Goal: Task Accomplishment & Management: Manage account settings

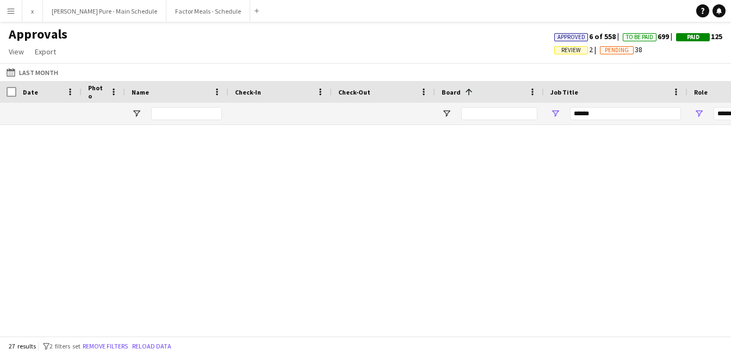
scroll to position [612, 0]
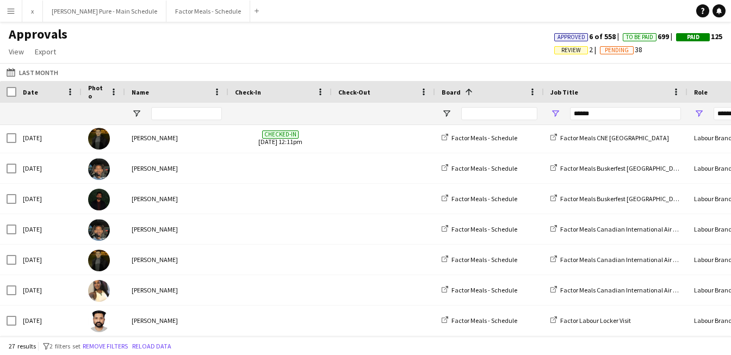
click at [584, 117] on input "******" at bounding box center [625, 113] width 111 height 13
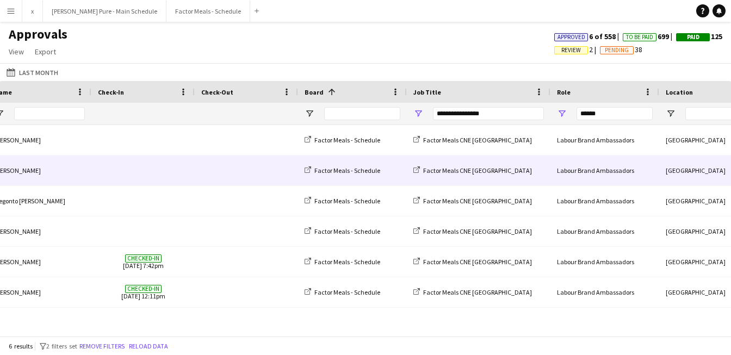
scroll to position [0, 0]
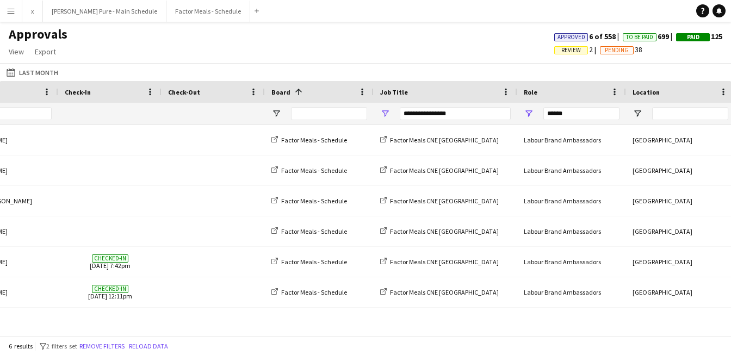
type input "**********"
click at [557, 116] on input "******" at bounding box center [582, 113] width 76 height 13
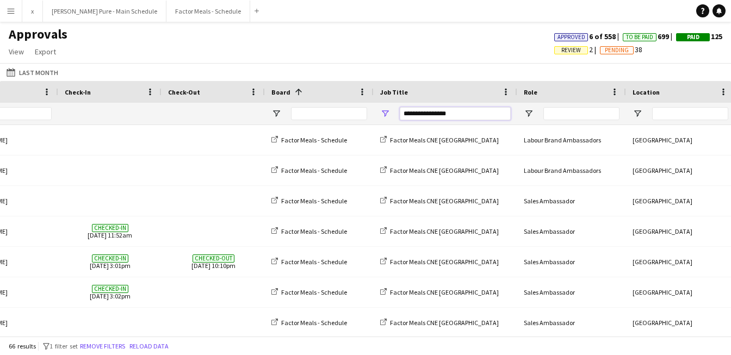
click at [461, 112] on input "**********" at bounding box center [455, 113] width 111 height 13
drag, startPoint x: 442, startPoint y: 115, endPoint x: 323, endPoint y: 112, distance: 119.2
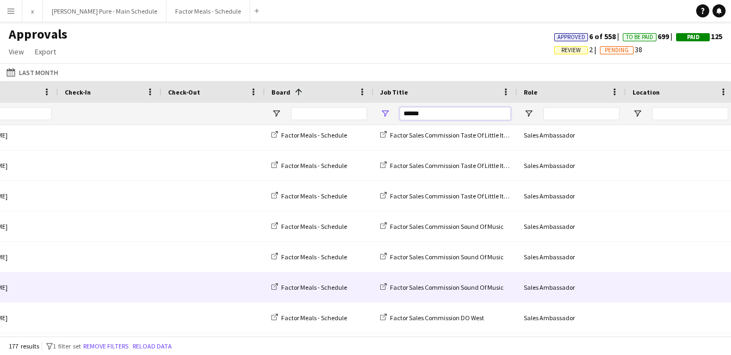
scroll to position [357, 0]
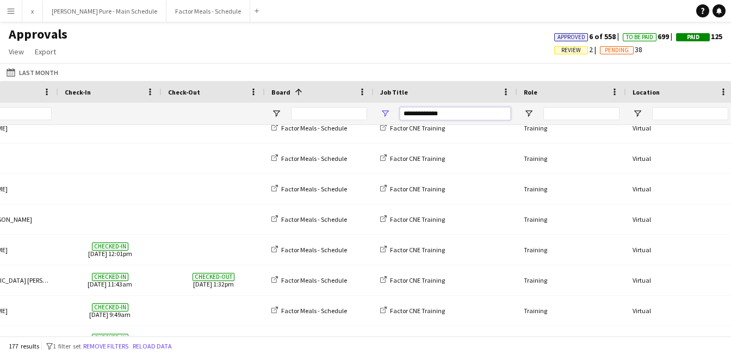
paste input "**********"
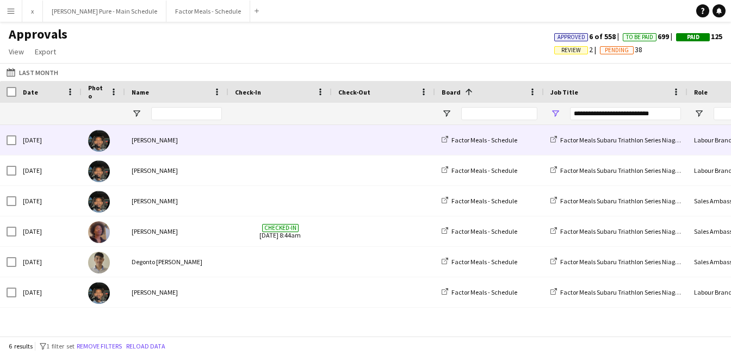
click at [110, 149] on div at bounding box center [104, 140] width 44 height 30
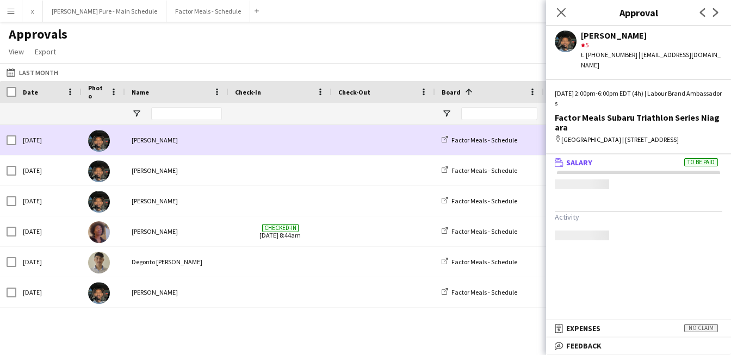
click at [103, 146] on img at bounding box center [99, 141] width 22 height 22
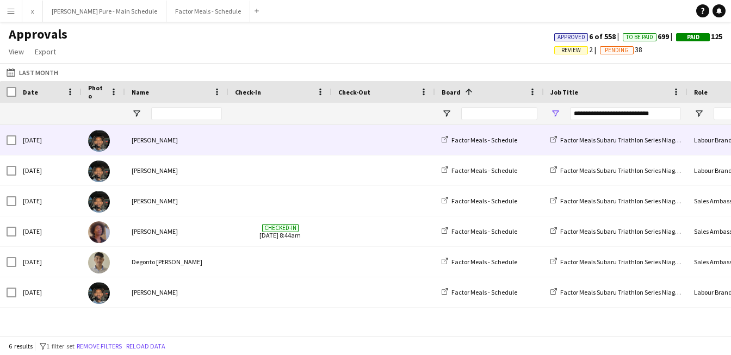
click at [103, 146] on img at bounding box center [99, 141] width 22 height 22
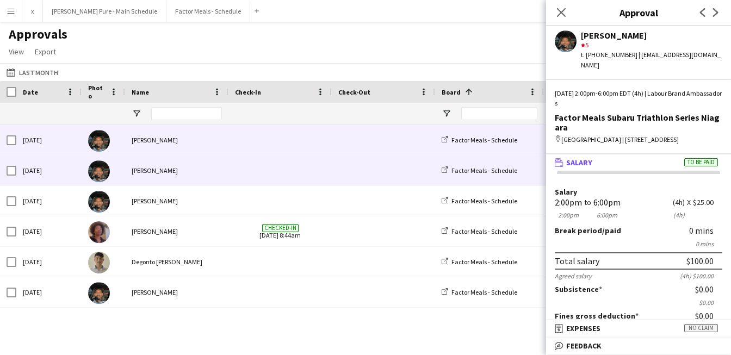
click at [95, 175] on img at bounding box center [99, 172] width 22 height 22
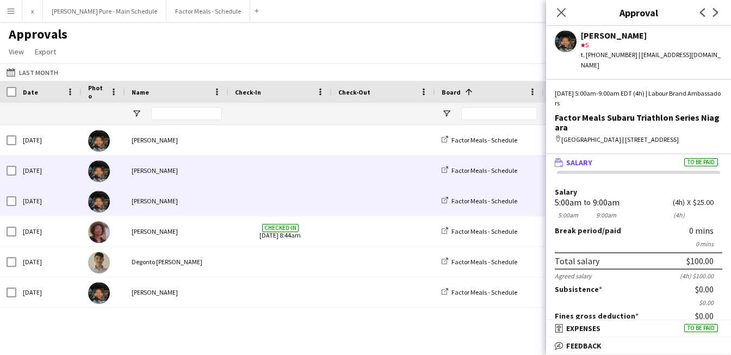
click at [101, 203] on img at bounding box center [99, 202] width 22 height 22
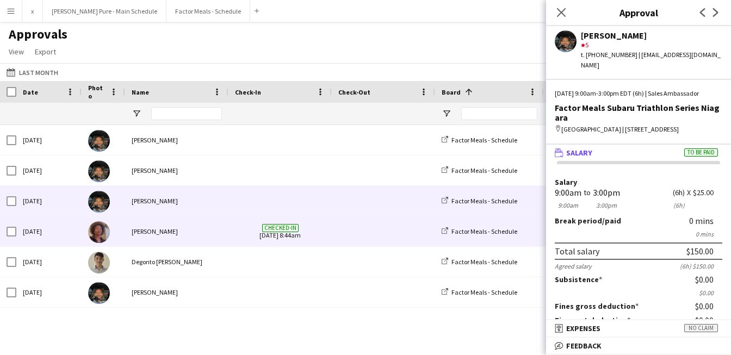
click at [100, 240] on img at bounding box center [99, 232] width 22 height 22
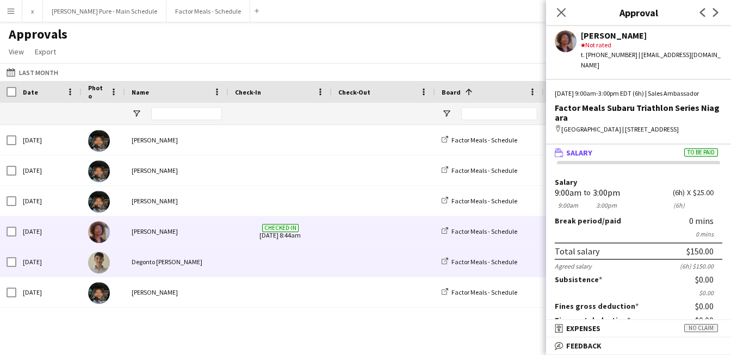
click at [99, 271] on img at bounding box center [99, 263] width 22 height 22
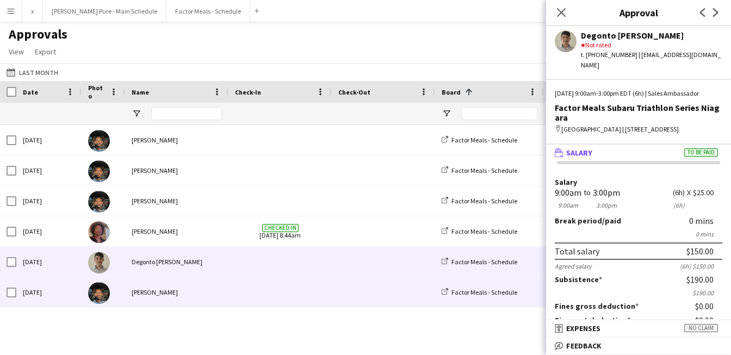
click at [100, 297] on img at bounding box center [99, 293] width 22 height 22
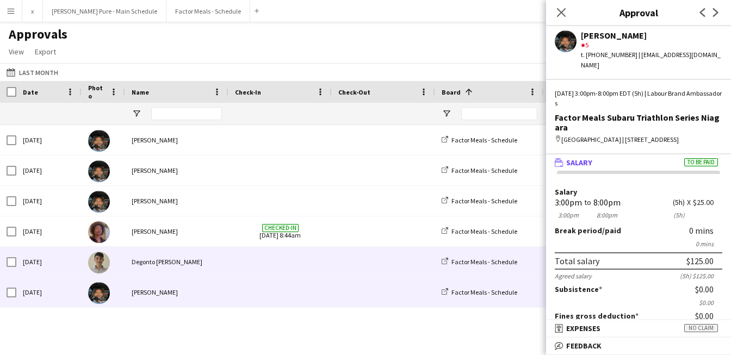
click at [102, 272] on img at bounding box center [99, 263] width 22 height 22
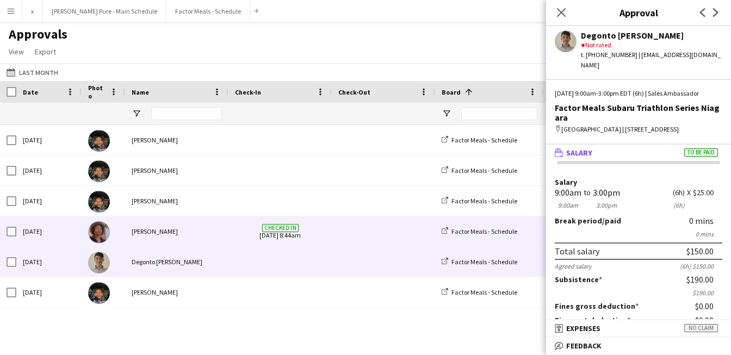
click at [147, 234] on div "[PERSON_NAME]" at bounding box center [176, 232] width 103 height 30
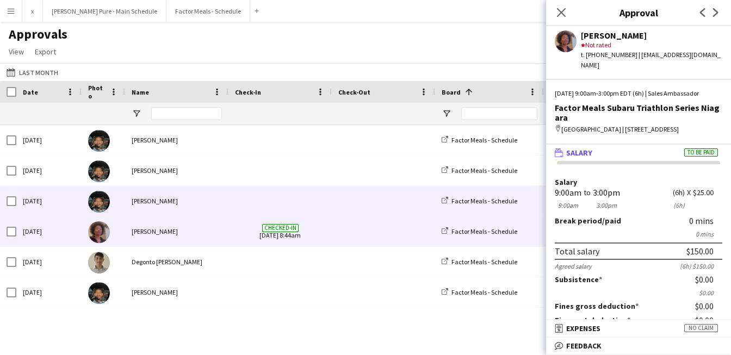
click at [143, 201] on div "[PERSON_NAME]" at bounding box center [176, 201] width 103 height 30
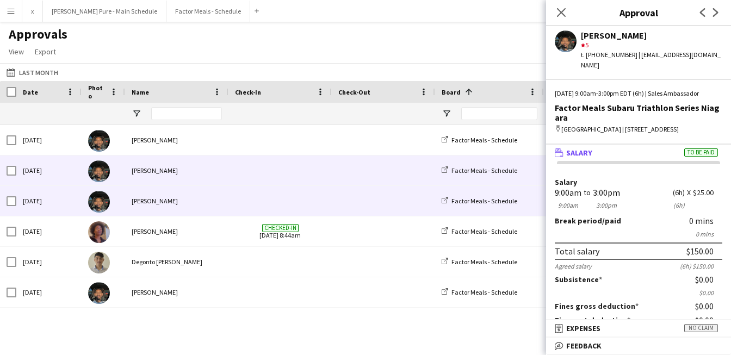
click at [147, 173] on div "[PERSON_NAME]" at bounding box center [176, 171] width 103 height 30
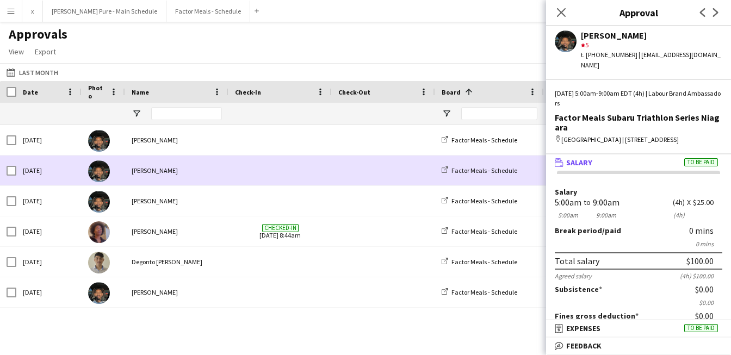
click at [143, 156] on div "[PERSON_NAME]" at bounding box center [176, 171] width 103 height 30
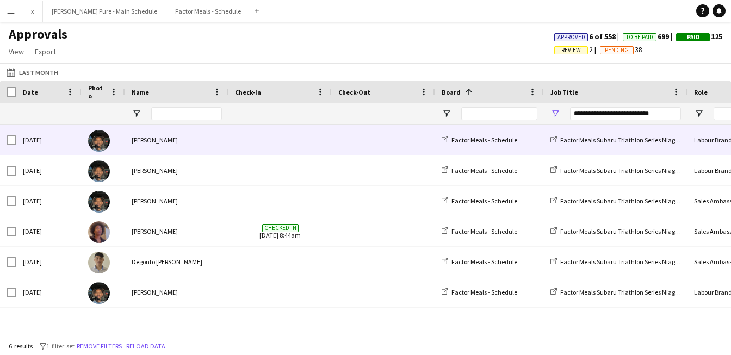
click at [138, 146] on div "[PERSON_NAME]" at bounding box center [176, 140] width 103 height 30
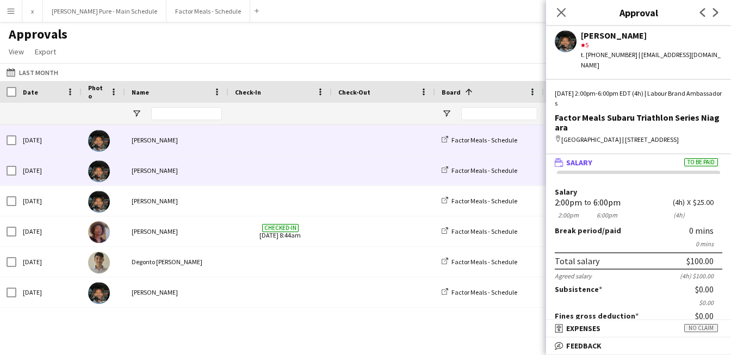
click at [98, 174] on img at bounding box center [99, 172] width 22 height 22
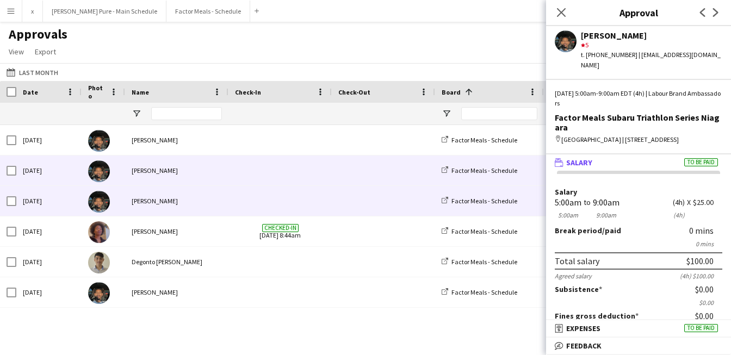
click at [104, 206] on img at bounding box center [99, 202] width 22 height 22
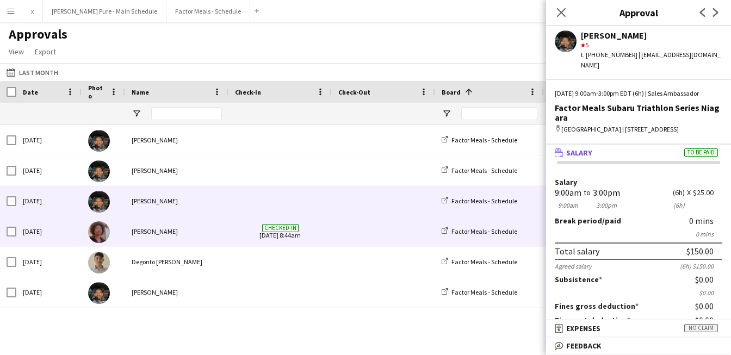
click at [102, 238] on img at bounding box center [99, 232] width 22 height 22
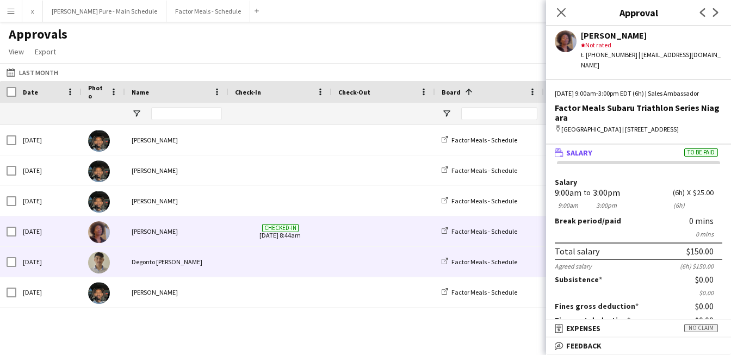
click at [101, 261] on img at bounding box center [99, 263] width 22 height 22
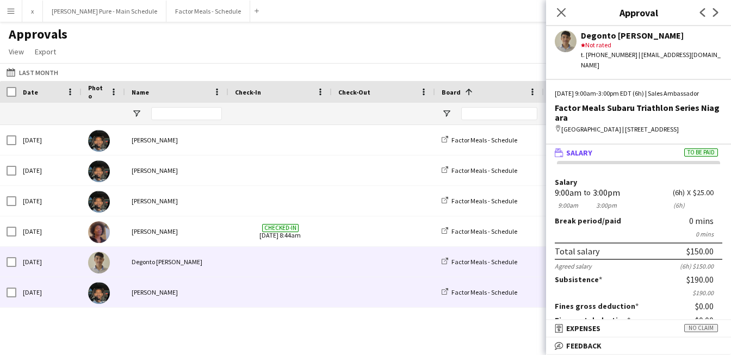
click at [101, 281] on div at bounding box center [104, 292] width 44 height 30
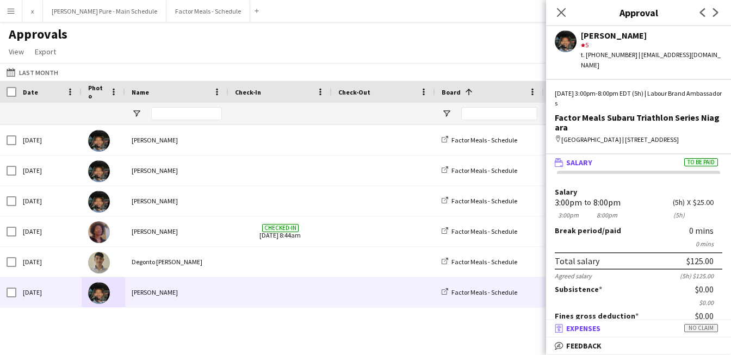
click at [600, 328] on span "Expenses" at bounding box center [583, 329] width 34 height 10
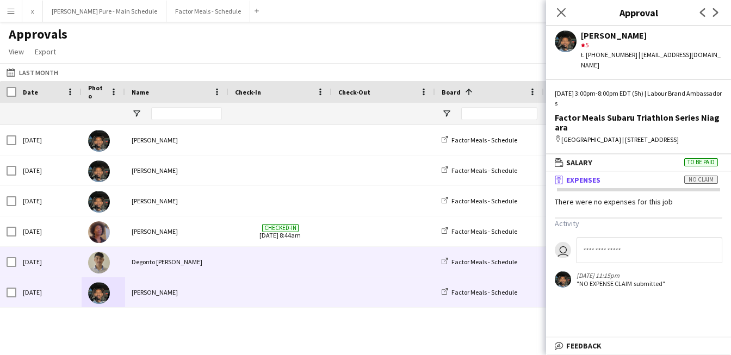
click at [107, 266] on img at bounding box center [99, 263] width 22 height 22
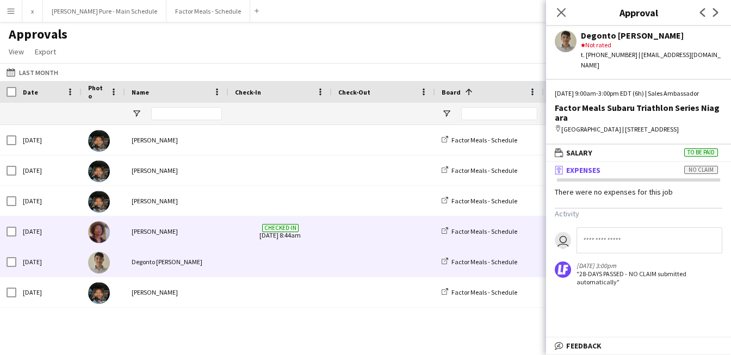
click at [97, 243] on img at bounding box center [99, 232] width 22 height 22
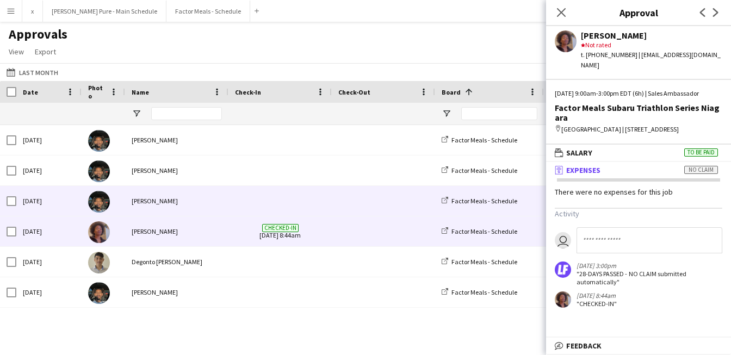
click at [95, 208] on img at bounding box center [99, 202] width 22 height 22
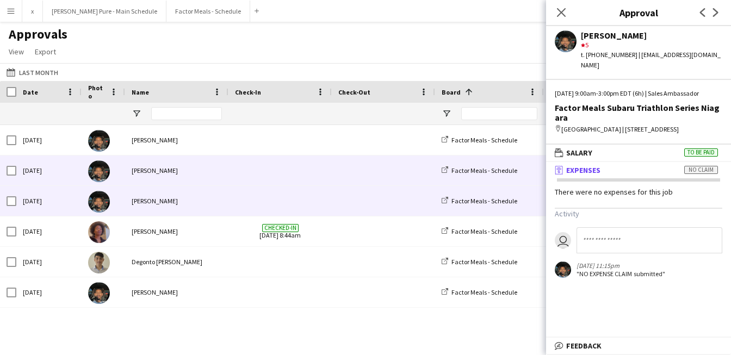
click at [106, 170] on img at bounding box center [99, 172] width 22 height 22
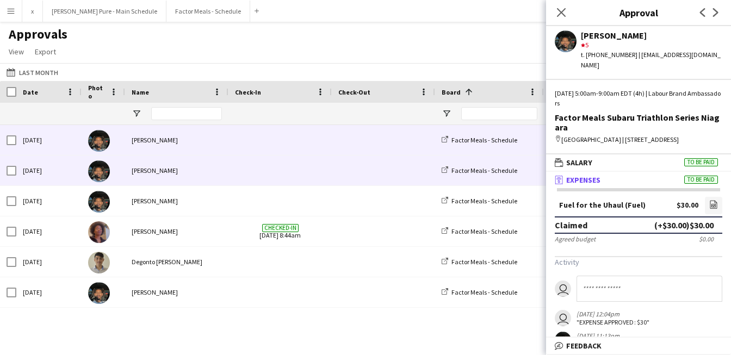
click at [101, 145] on img at bounding box center [99, 141] width 22 height 22
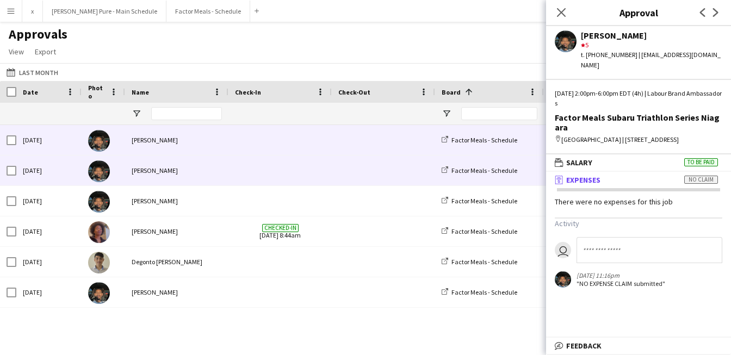
click at [100, 174] on img at bounding box center [99, 172] width 22 height 22
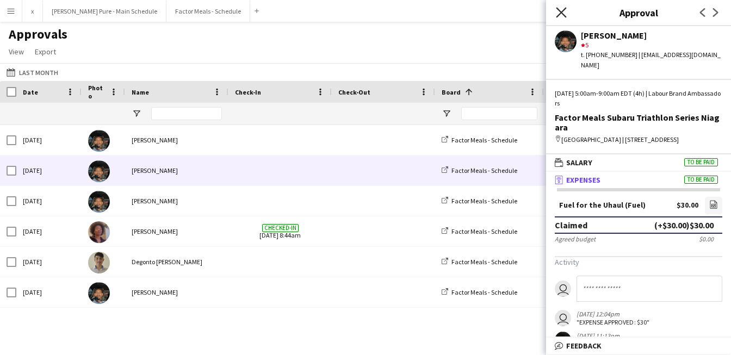
click at [564, 12] on icon "Close pop-in" at bounding box center [561, 12] width 10 height 10
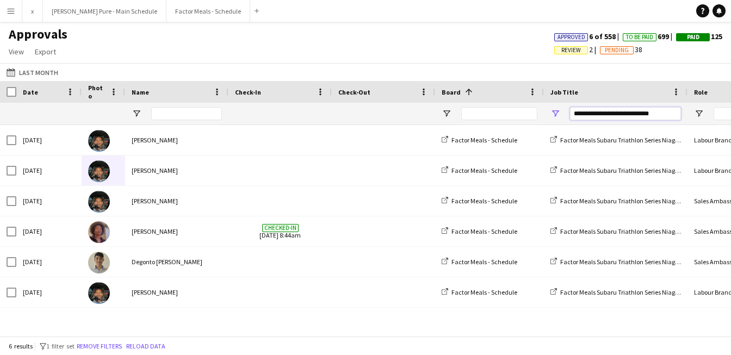
click at [638, 110] on input "**********" at bounding box center [625, 113] width 111 height 13
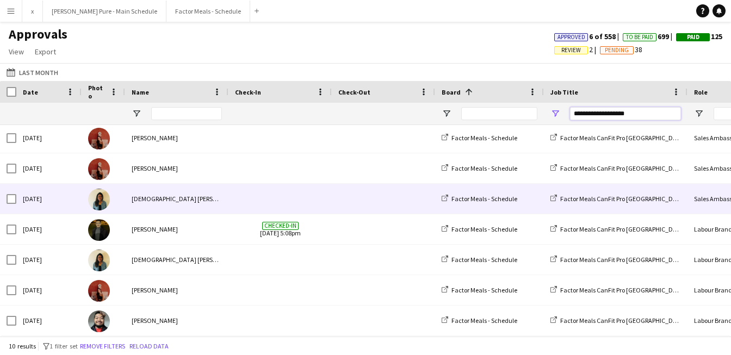
scroll to position [0, 0]
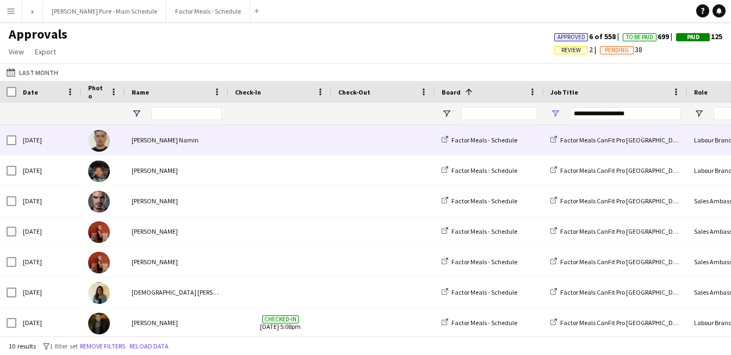
click at [96, 139] on img at bounding box center [99, 141] width 22 height 22
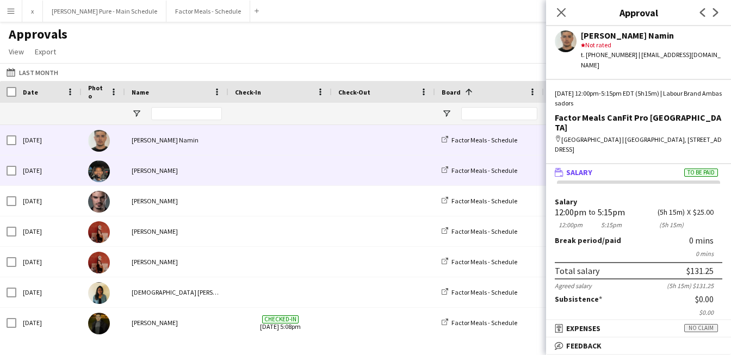
click at [97, 179] on img at bounding box center [99, 172] width 22 height 22
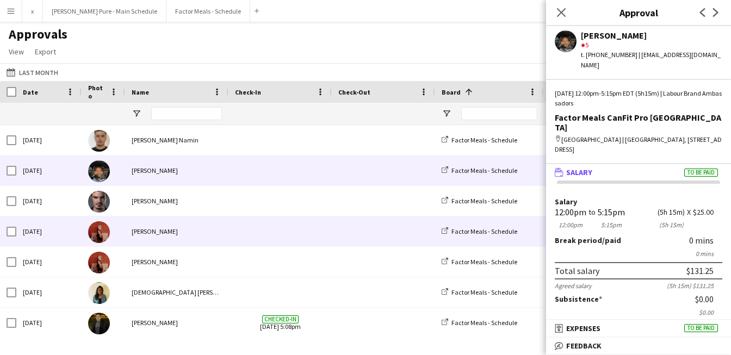
click at [102, 228] on img at bounding box center [99, 232] width 22 height 22
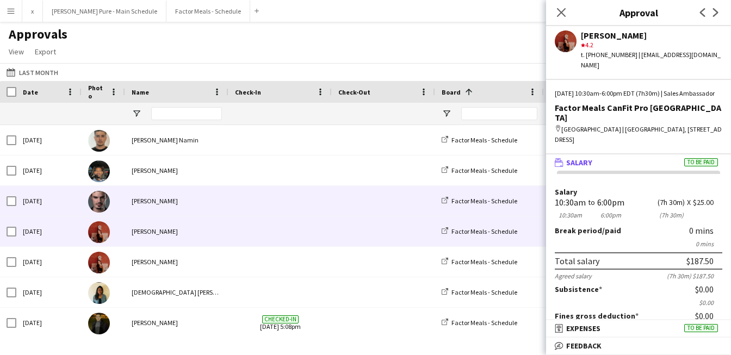
click at [102, 210] on img at bounding box center [99, 202] width 22 height 22
click at [104, 237] on img at bounding box center [99, 232] width 22 height 22
click at [99, 202] on img at bounding box center [99, 202] width 22 height 22
click at [102, 235] on img at bounding box center [99, 232] width 22 height 22
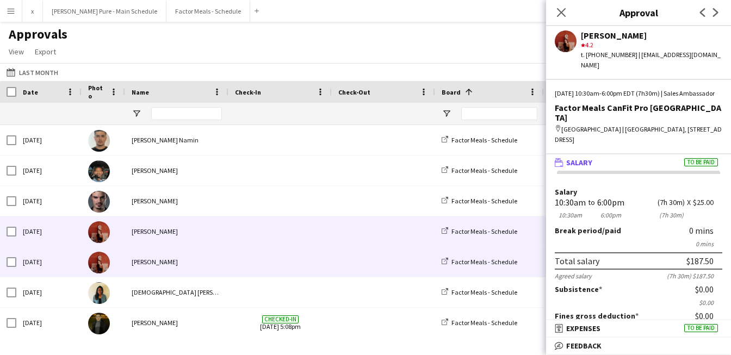
click at [103, 262] on img at bounding box center [99, 263] width 22 height 22
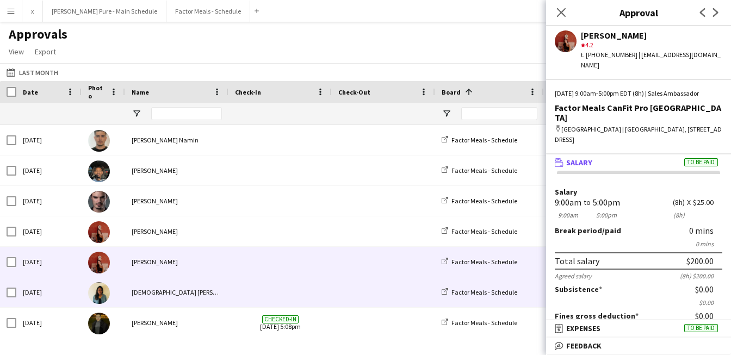
click at [102, 297] on img at bounding box center [99, 293] width 22 height 22
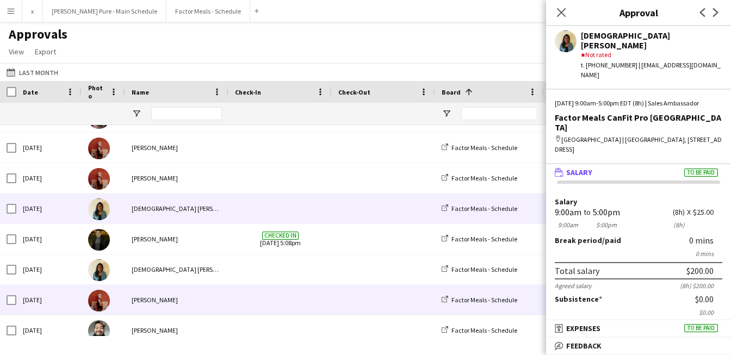
scroll to position [94, 0]
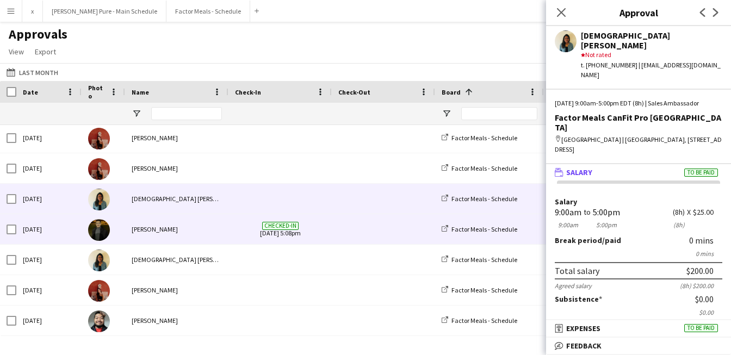
click at [101, 231] on img at bounding box center [99, 230] width 22 height 22
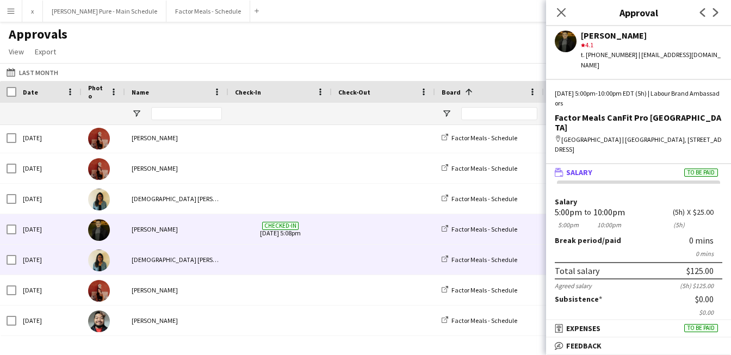
click at [102, 265] on img at bounding box center [99, 261] width 22 height 22
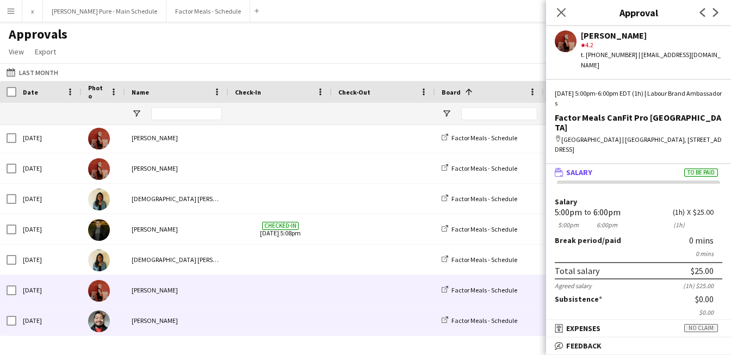
click at [95, 322] on img at bounding box center [99, 322] width 22 height 22
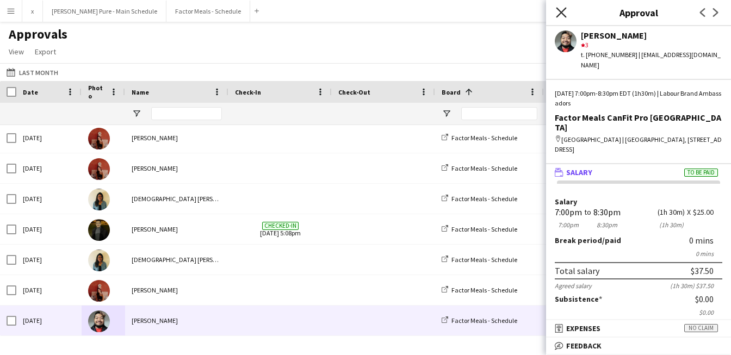
click at [559, 11] on icon at bounding box center [561, 12] width 10 height 10
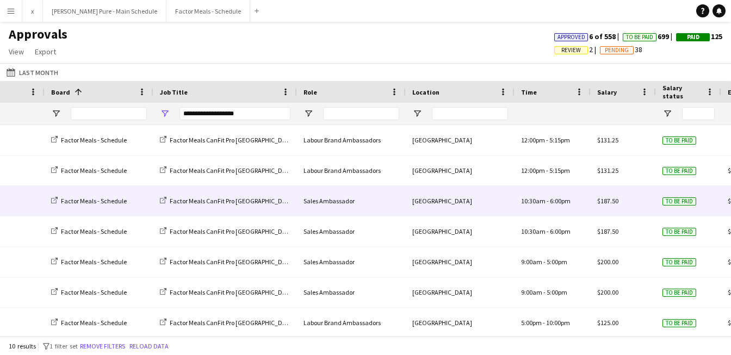
scroll to position [0, 367]
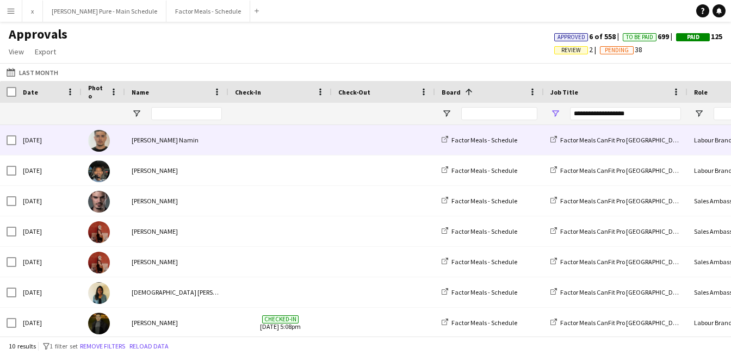
click at [99, 135] on img at bounding box center [99, 141] width 22 height 22
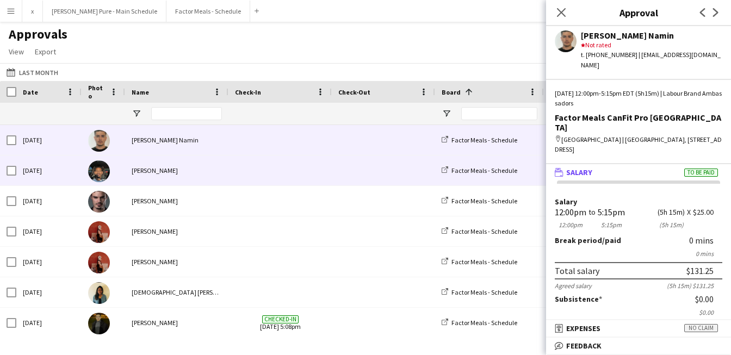
click at [100, 174] on img at bounding box center [99, 172] width 22 height 22
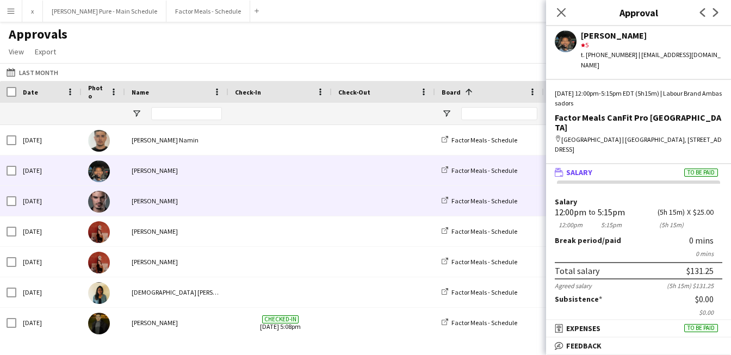
click at [101, 213] on div at bounding box center [104, 201] width 44 height 30
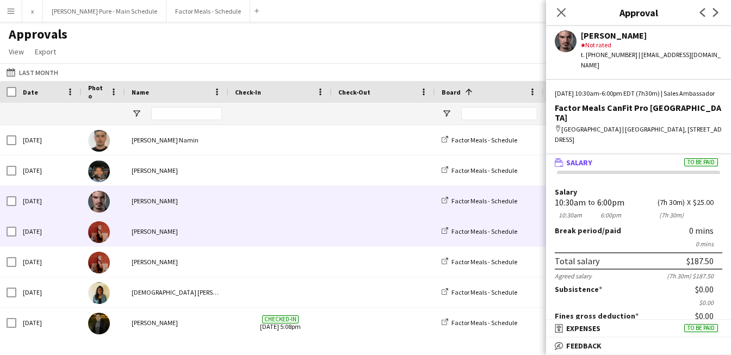
click at [101, 229] on img at bounding box center [99, 232] width 22 height 22
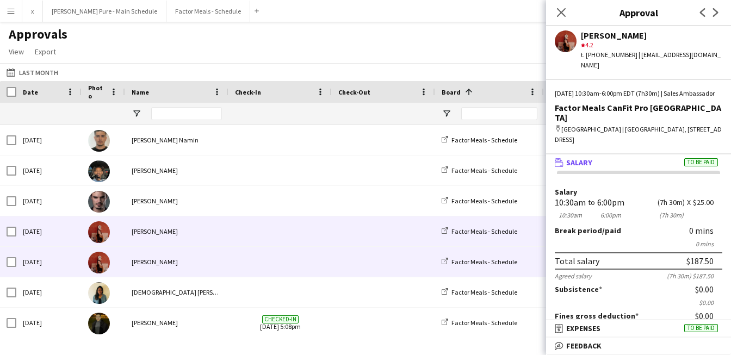
click at [100, 254] on img at bounding box center [99, 263] width 22 height 22
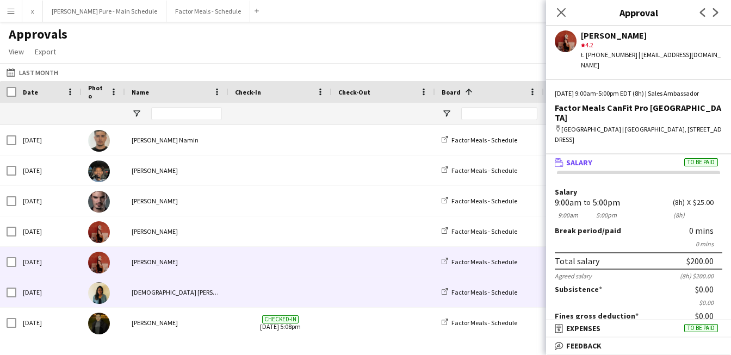
click at [100, 294] on img at bounding box center [99, 293] width 22 height 22
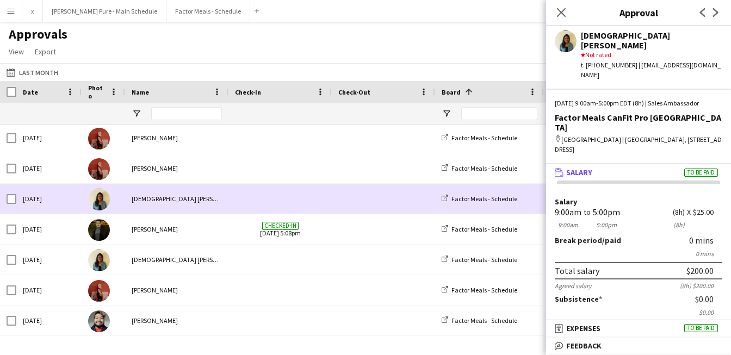
click at [102, 204] on img at bounding box center [99, 200] width 22 height 22
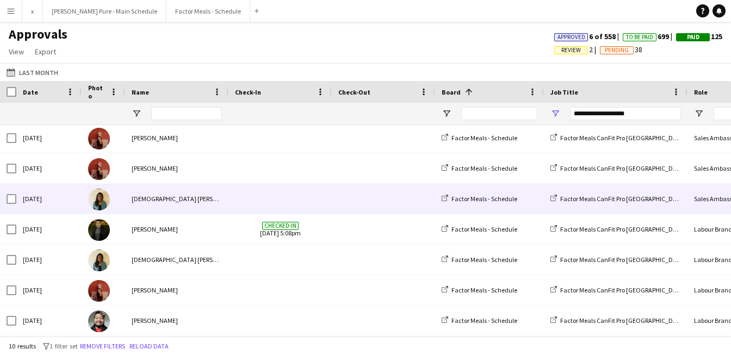
click at [98, 213] on div at bounding box center [104, 199] width 44 height 30
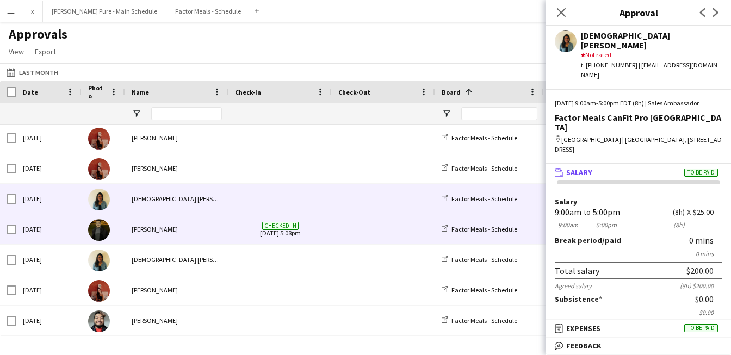
click at [100, 230] on img at bounding box center [99, 230] width 22 height 22
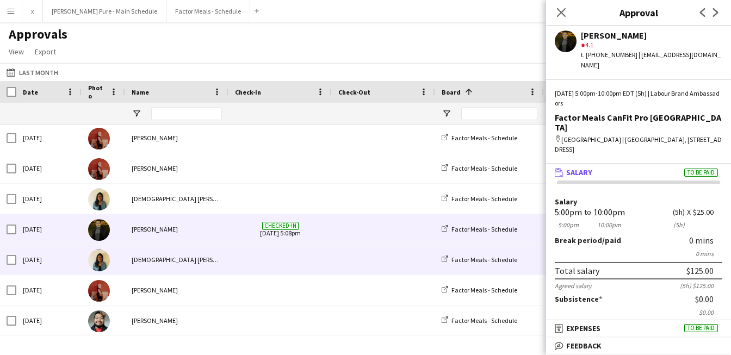
click at [106, 263] on img at bounding box center [99, 261] width 22 height 22
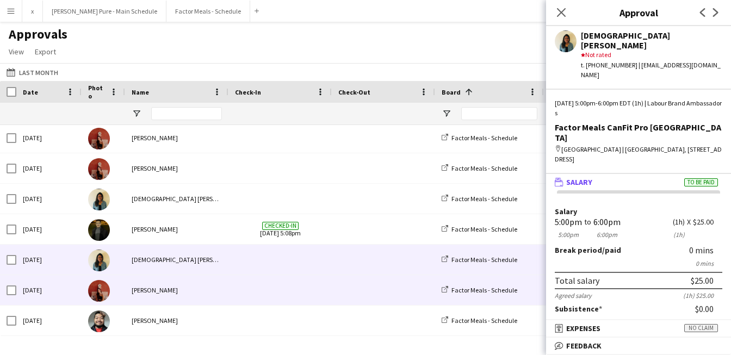
click at [106, 286] on img at bounding box center [99, 291] width 22 height 22
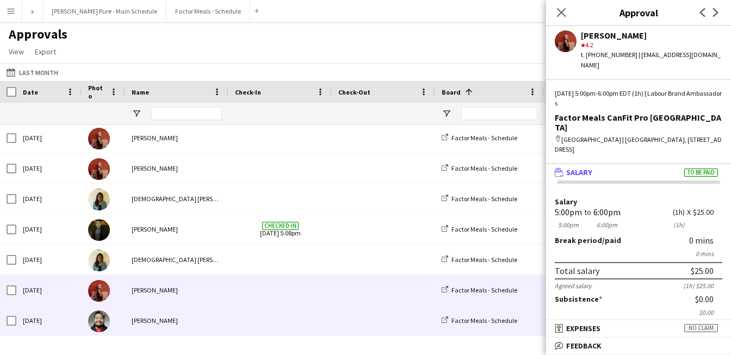
click at [100, 319] on img at bounding box center [99, 322] width 22 height 22
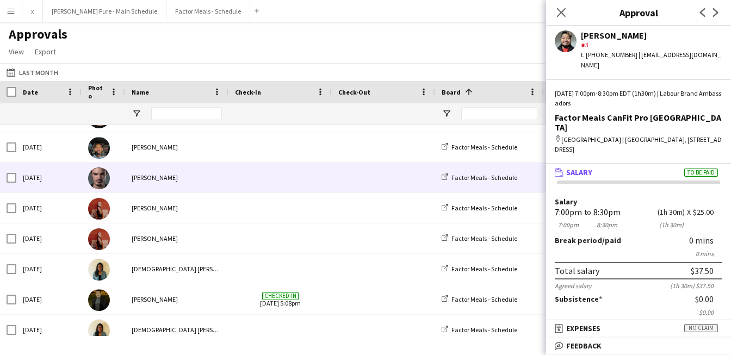
scroll to position [0, 0]
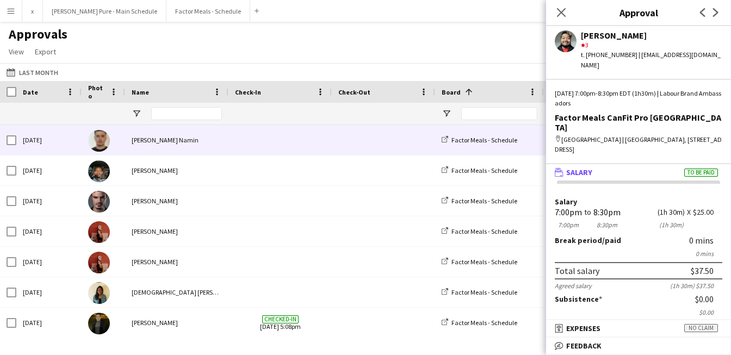
click at [94, 141] on img at bounding box center [99, 141] width 22 height 22
click at [585, 319] on mat-expansion-panel "wallet Salary To be paid Salary 12:00pm 12:00pm to 5:15pm 5:15pm (5h 15m) (5h 1…" at bounding box center [638, 242] width 185 height 156
click at [585, 327] on span "Expenses" at bounding box center [583, 329] width 34 height 10
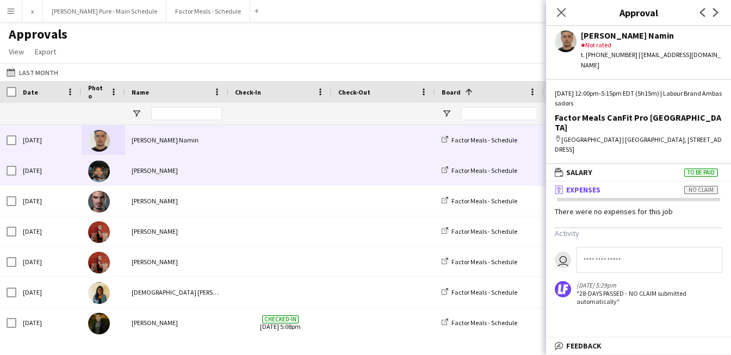
click at [102, 172] on img at bounding box center [99, 172] width 22 height 22
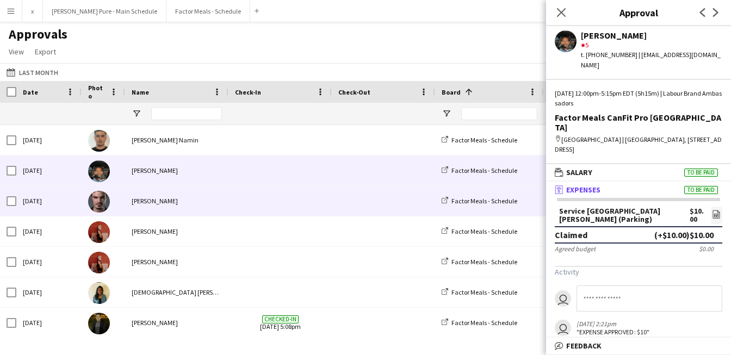
click at [104, 198] on img at bounding box center [99, 202] width 22 height 22
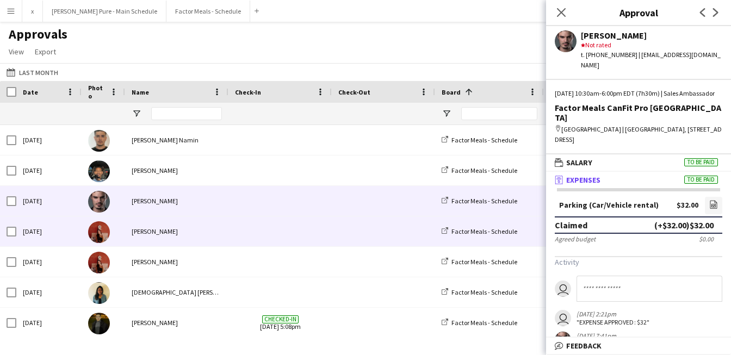
click at [104, 238] on img at bounding box center [99, 232] width 22 height 22
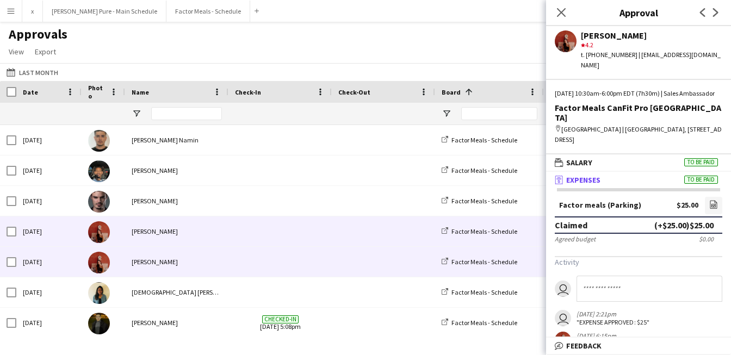
click at [101, 265] on img at bounding box center [99, 263] width 22 height 22
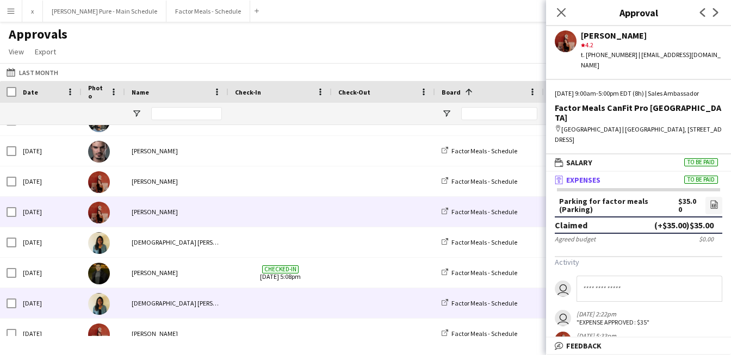
scroll to position [94, 0]
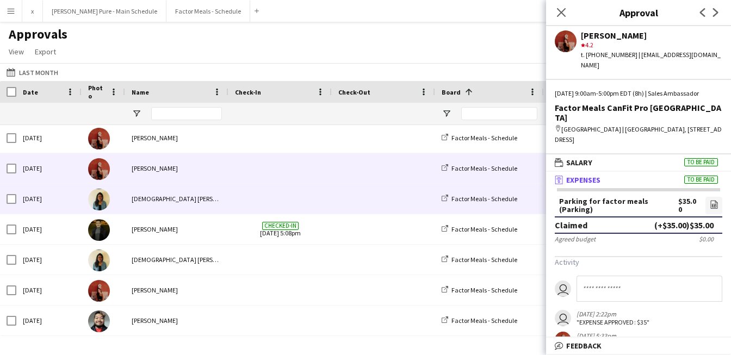
click at [101, 207] on img at bounding box center [99, 200] width 22 height 22
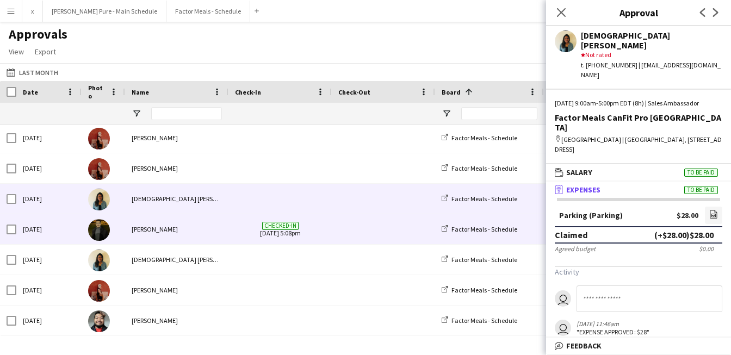
click at [94, 233] on img at bounding box center [99, 230] width 22 height 22
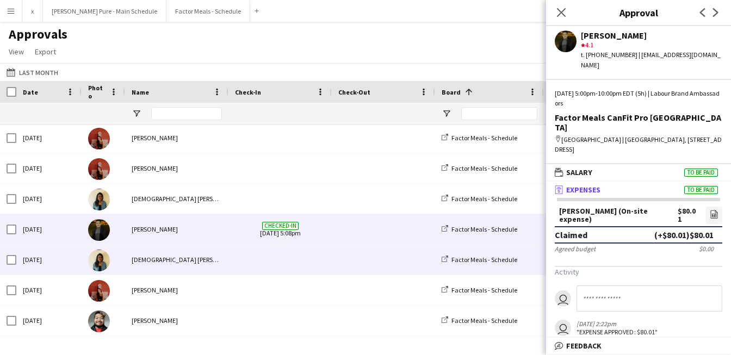
click at [106, 266] on img at bounding box center [99, 261] width 22 height 22
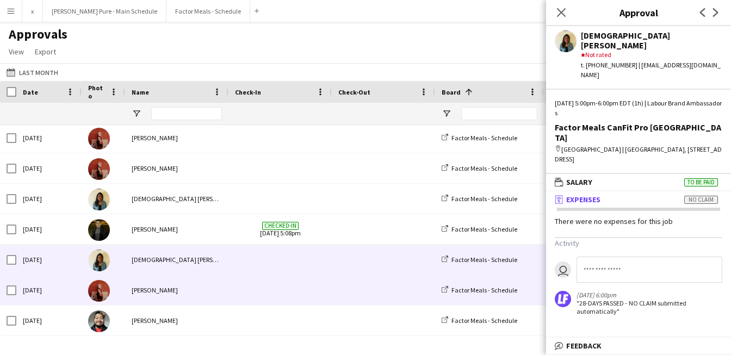
click at [103, 300] on img at bounding box center [99, 291] width 22 height 22
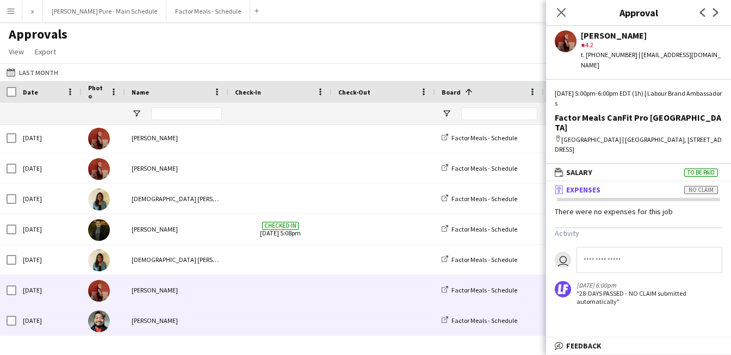
click at [100, 323] on img at bounding box center [99, 322] width 22 height 22
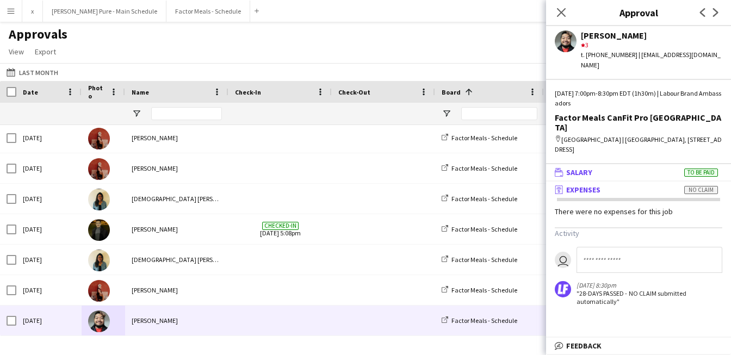
click at [593, 168] on mat-panel-title "wallet Salary To be paid" at bounding box center [636, 173] width 181 height 10
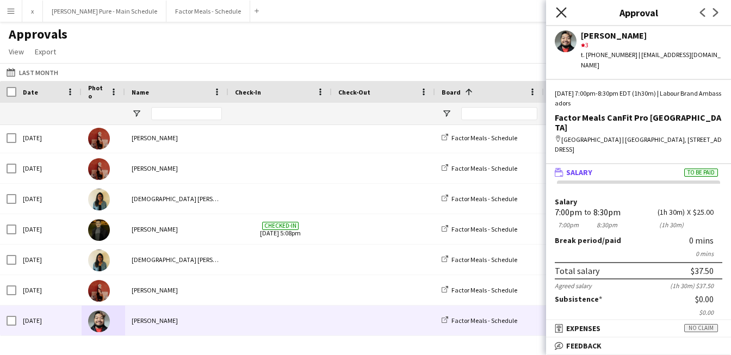
click at [563, 10] on icon at bounding box center [561, 12] width 10 height 10
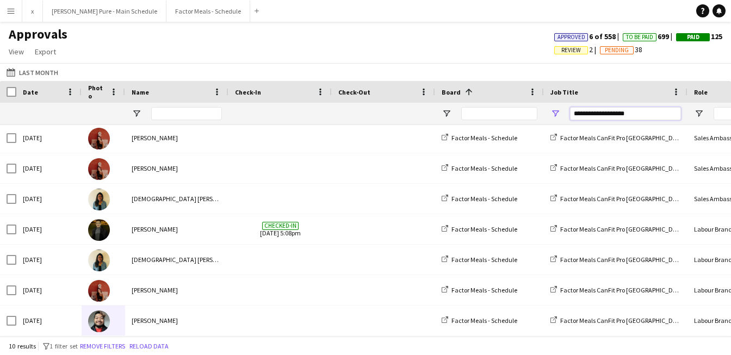
click at [623, 115] on input "**********" at bounding box center [625, 113] width 111 height 13
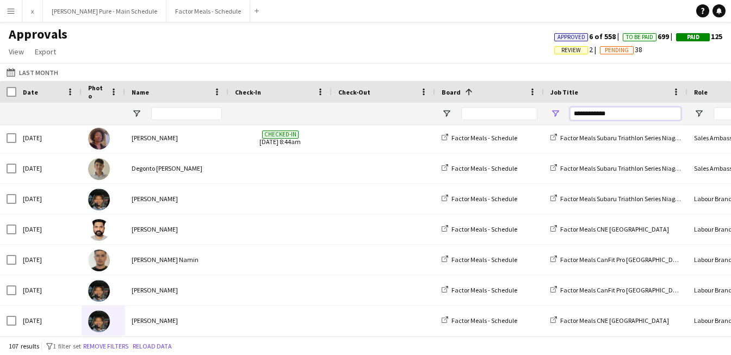
paste input "**********"
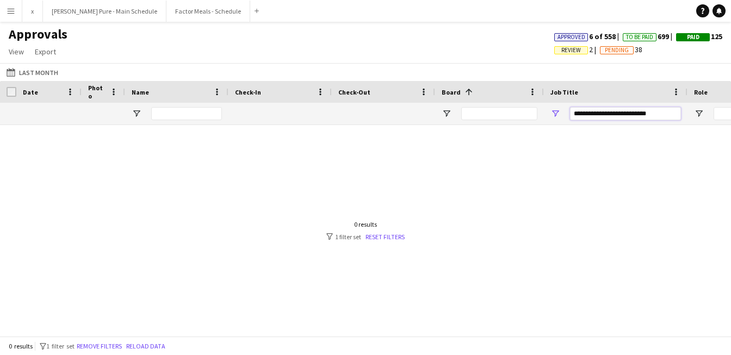
click at [609, 114] on input "**********" at bounding box center [625, 113] width 111 height 13
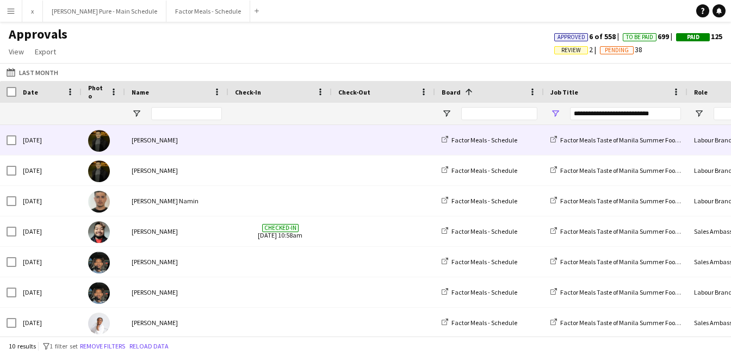
click at [96, 142] on img at bounding box center [99, 141] width 22 height 22
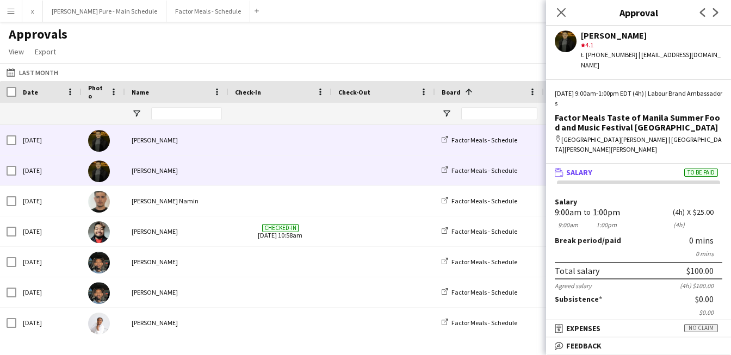
click at [98, 172] on img at bounding box center [99, 172] width 22 height 22
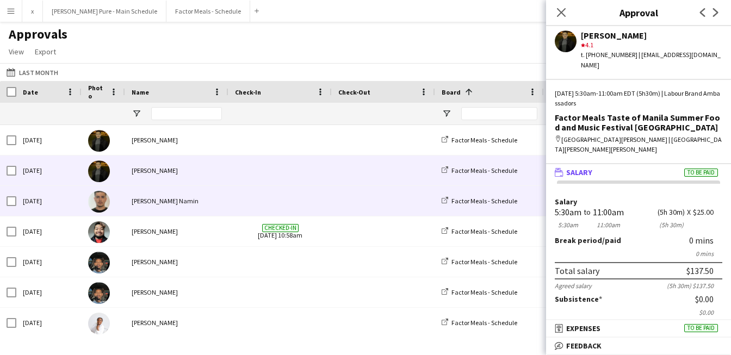
click at [99, 206] on img at bounding box center [99, 202] width 22 height 22
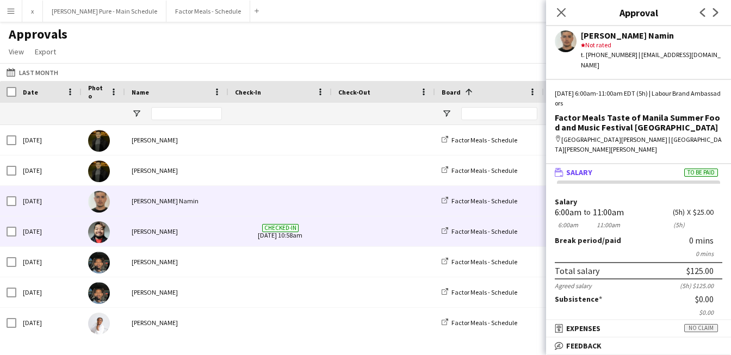
click at [90, 240] on div at bounding box center [104, 232] width 44 height 30
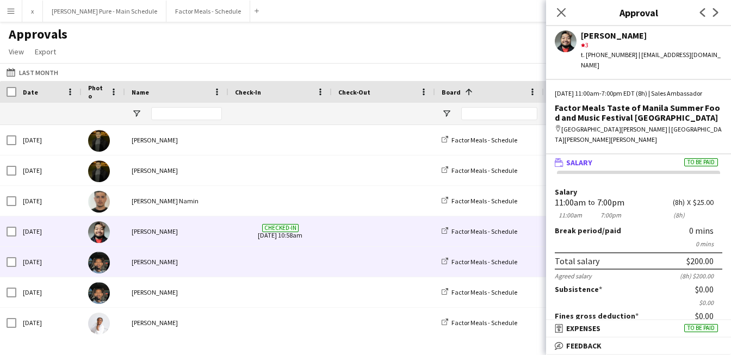
click at [94, 264] on img at bounding box center [99, 263] width 22 height 22
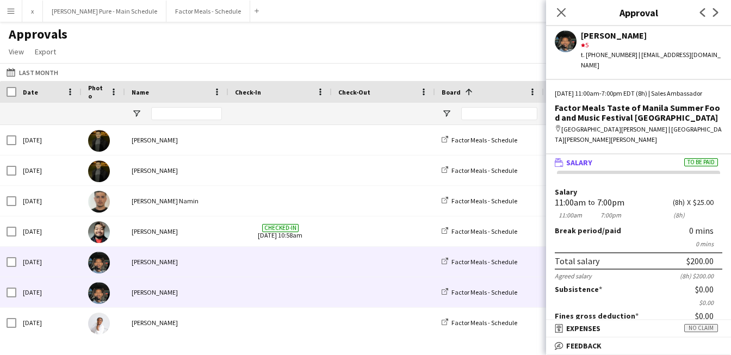
click at [101, 286] on img at bounding box center [99, 293] width 22 height 22
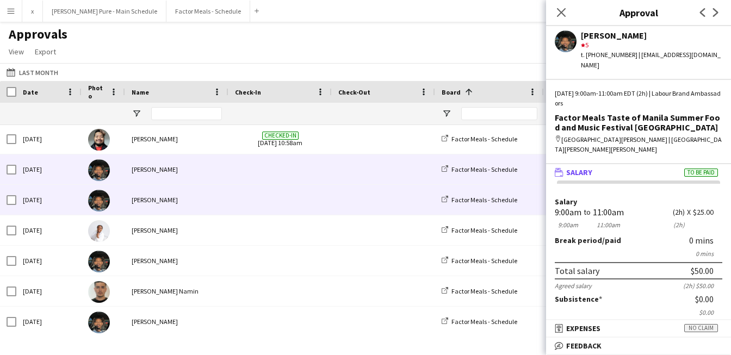
scroll to position [94, 0]
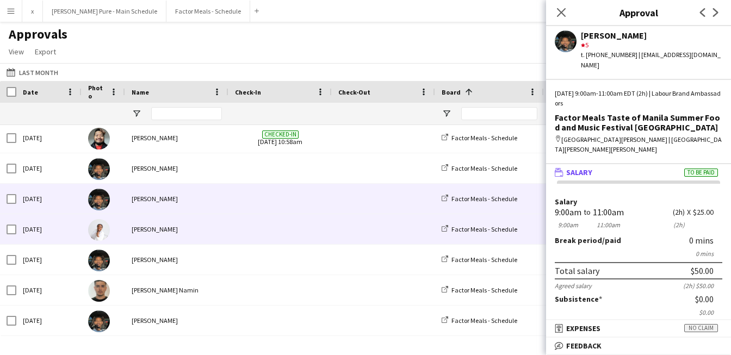
click at [103, 233] on img at bounding box center [99, 230] width 22 height 22
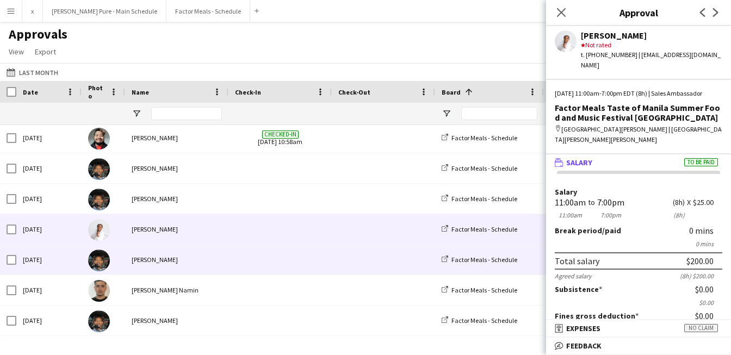
click at [99, 263] on img at bounding box center [99, 261] width 22 height 22
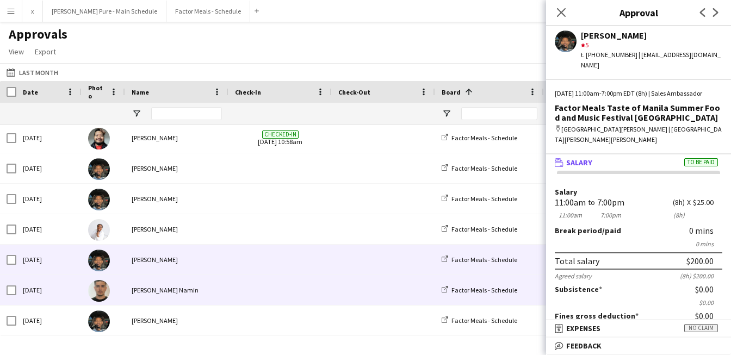
click at [101, 299] on img at bounding box center [99, 291] width 22 height 22
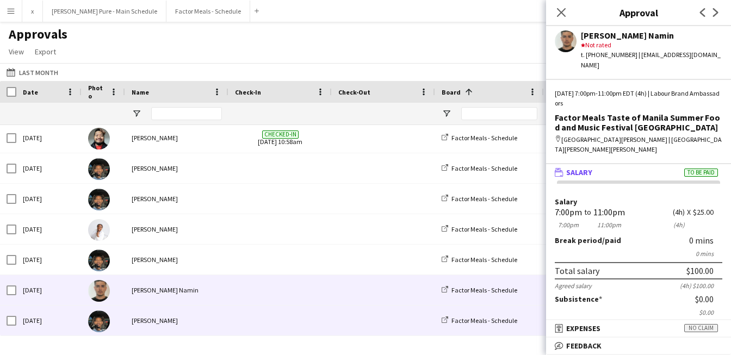
click at [99, 318] on img at bounding box center [99, 322] width 22 height 22
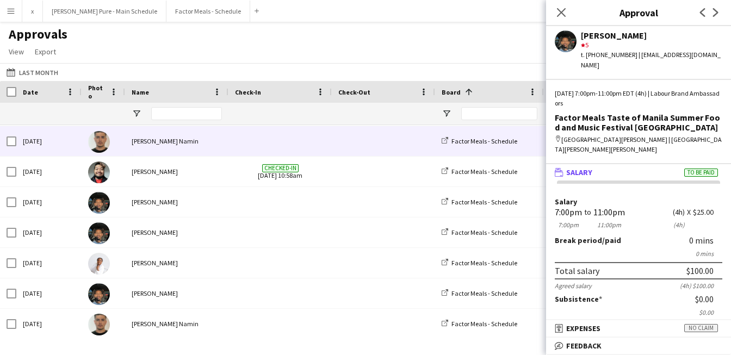
scroll to position [0, 0]
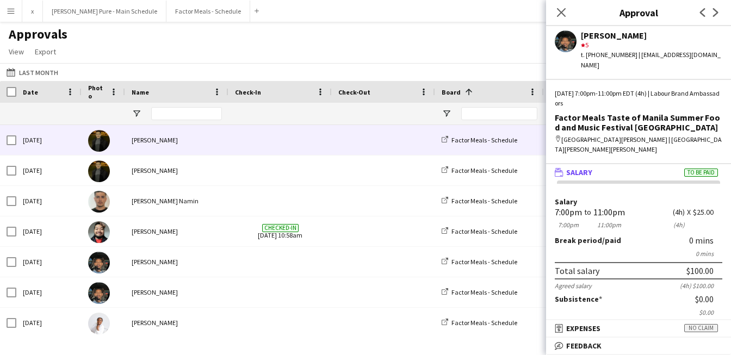
click at [101, 133] on img at bounding box center [99, 141] width 22 height 22
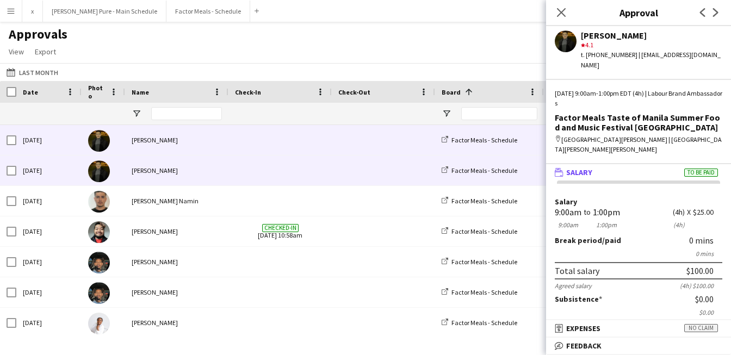
click at [101, 176] on img at bounding box center [99, 172] width 22 height 22
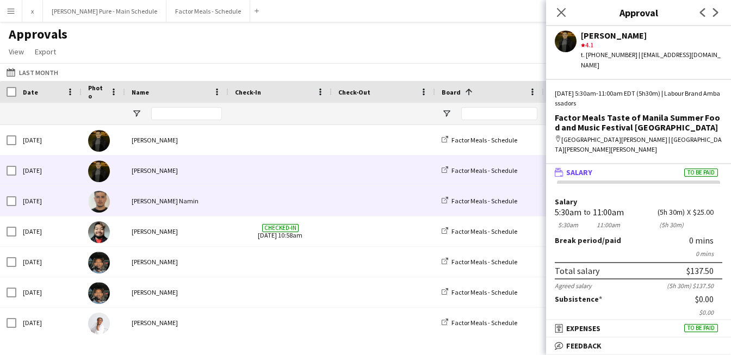
click at [101, 201] on img at bounding box center [99, 202] width 22 height 22
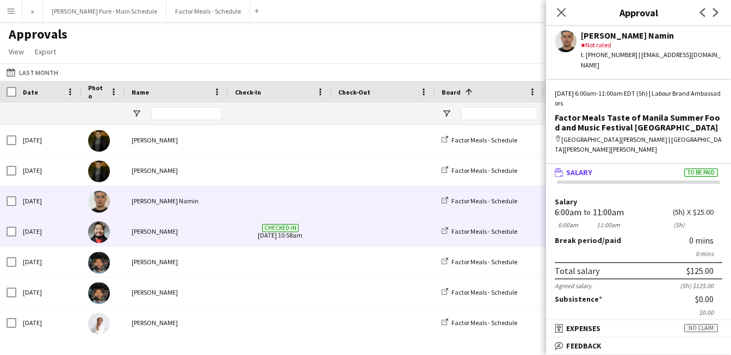
click at [101, 235] on img at bounding box center [99, 232] width 22 height 22
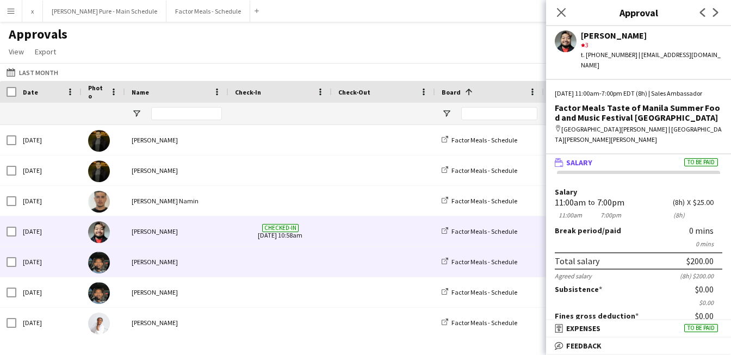
click at [101, 268] on img at bounding box center [99, 263] width 22 height 22
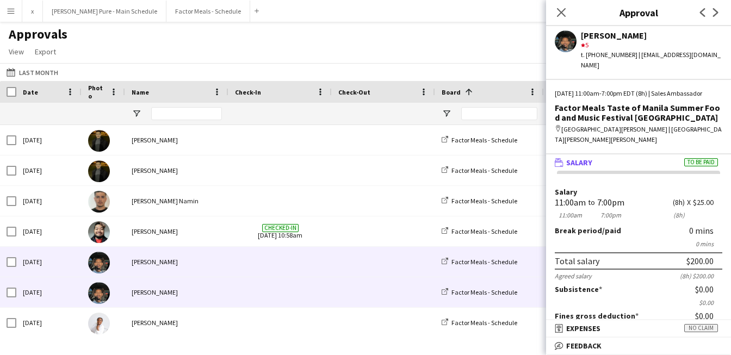
click at [103, 298] on img at bounding box center [99, 293] width 22 height 22
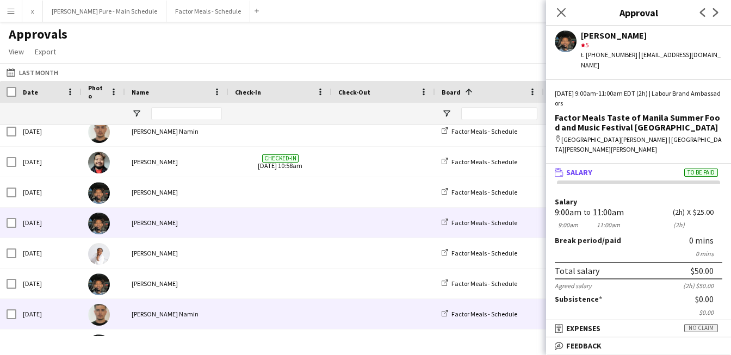
scroll to position [94, 0]
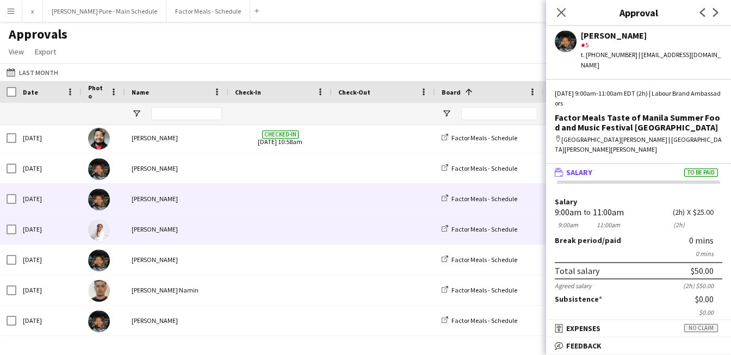
click at [104, 228] on img at bounding box center [99, 230] width 22 height 22
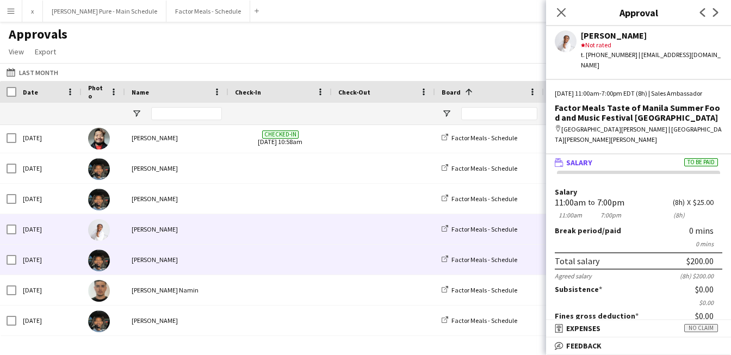
click at [106, 261] on img at bounding box center [99, 261] width 22 height 22
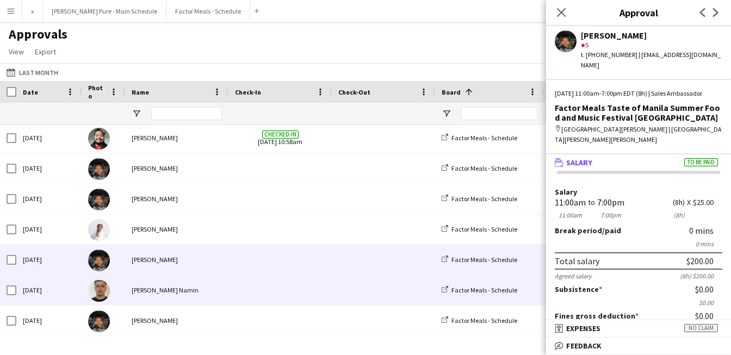
click at [102, 300] on img at bounding box center [99, 291] width 22 height 22
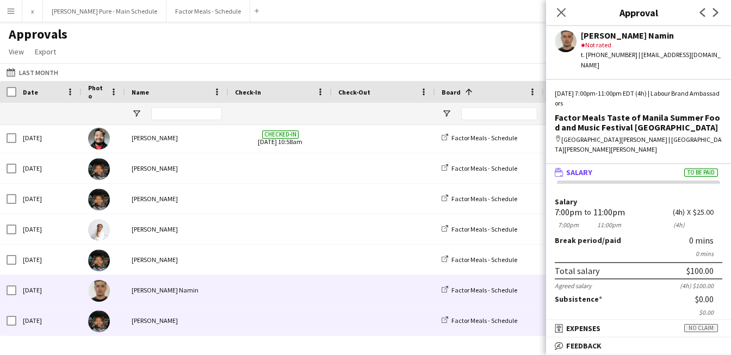
click at [101, 322] on img at bounding box center [99, 322] width 22 height 22
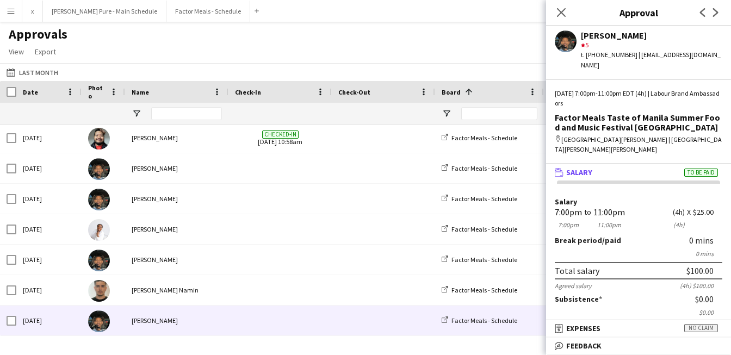
click at [580, 326] on span "Expenses" at bounding box center [583, 329] width 34 height 10
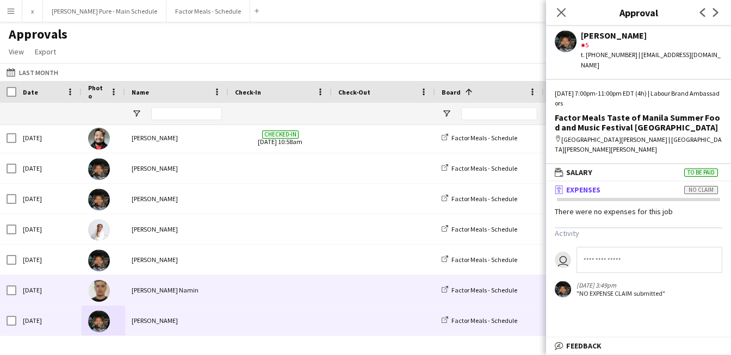
click at [101, 295] on img at bounding box center [99, 291] width 22 height 22
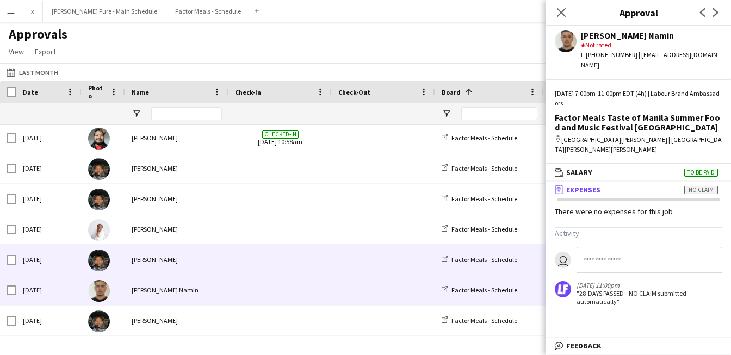
click at [113, 263] on div at bounding box center [104, 260] width 44 height 30
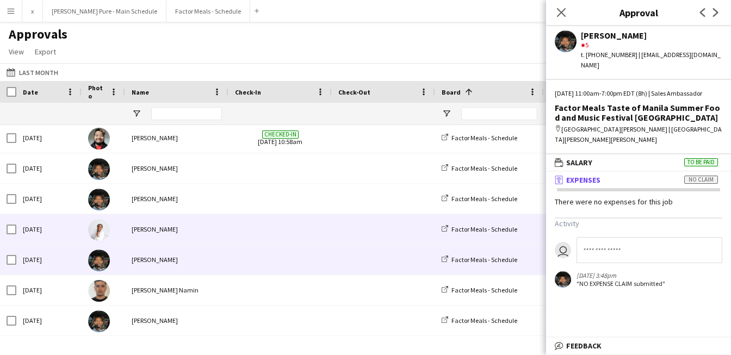
click at [102, 236] on img at bounding box center [99, 230] width 22 height 22
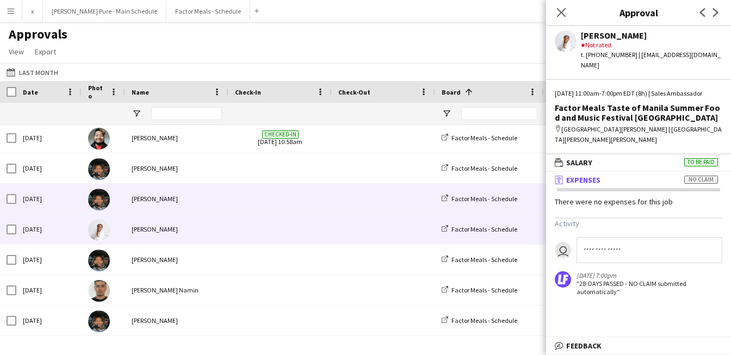
click at [101, 202] on img at bounding box center [99, 200] width 22 height 22
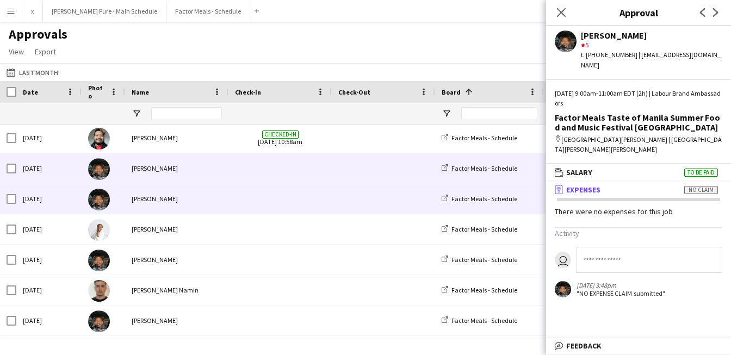
click at [101, 172] on img at bounding box center [99, 169] width 22 height 22
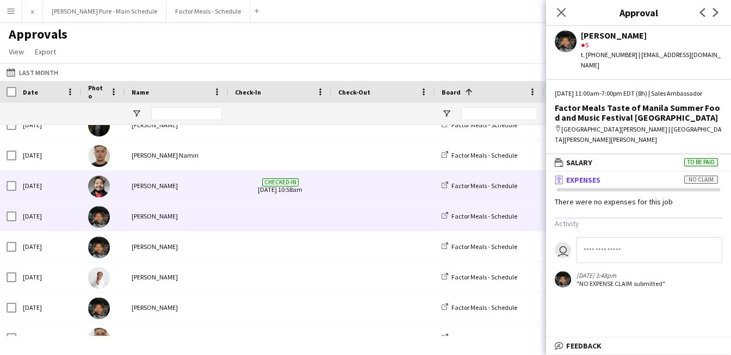
scroll to position [40, 0]
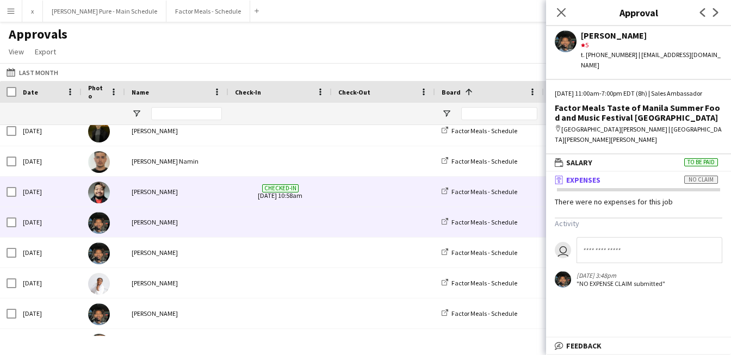
click at [103, 192] on img at bounding box center [99, 193] width 22 height 22
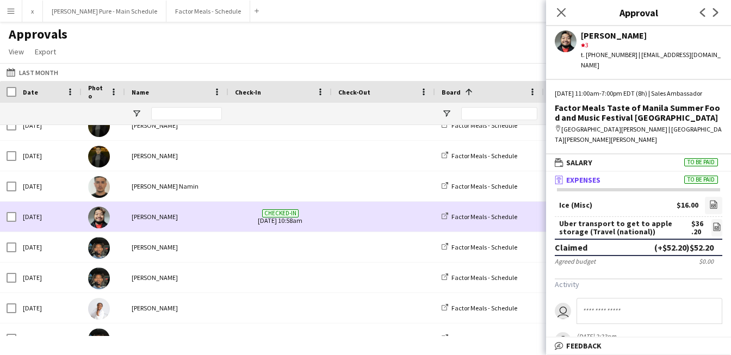
scroll to position [13, 0]
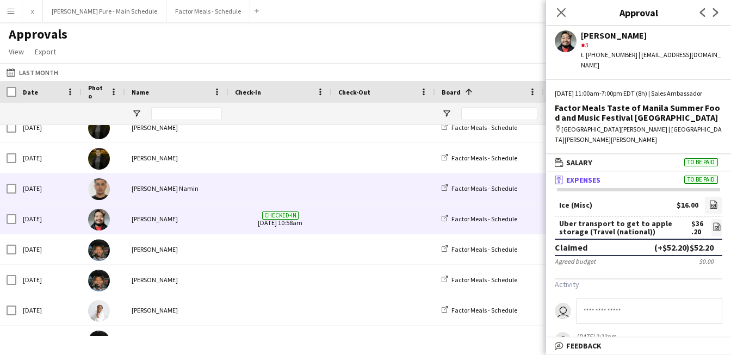
click at [110, 187] on div at bounding box center [104, 189] width 44 height 30
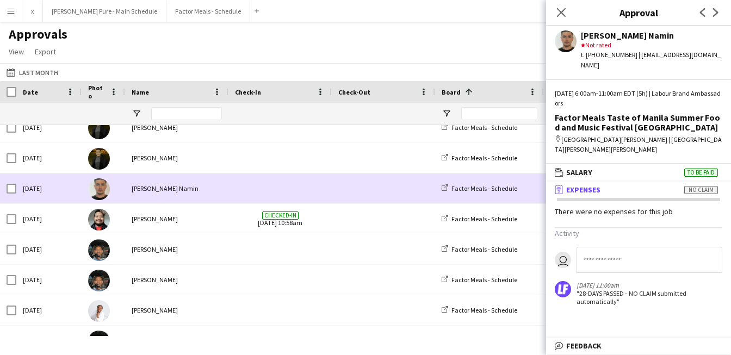
scroll to position [0, 0]
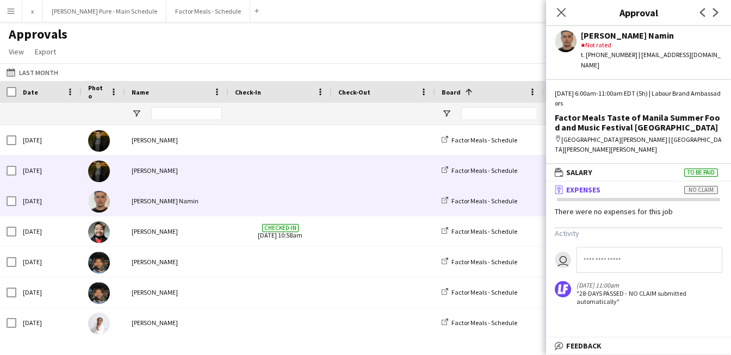
click at [104, 176] on img at bounding box center [99, 172] width 22 height 22
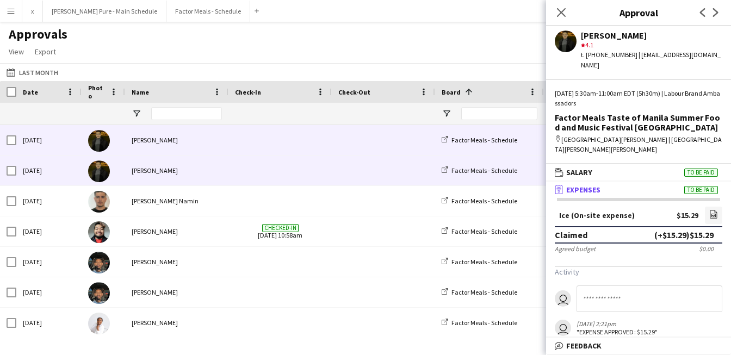
click at [101, 145] on img at bounding box center [99, 141] width 22 height 22
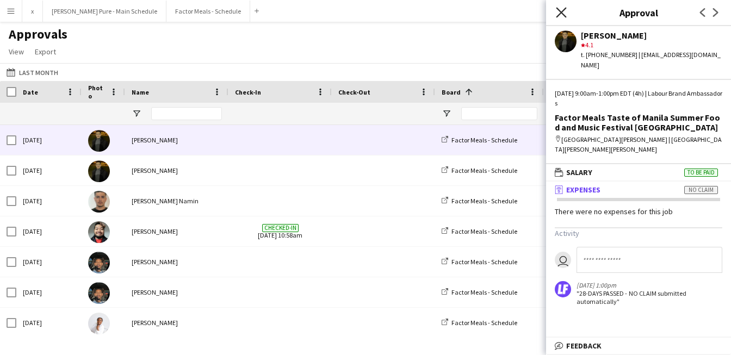
click at [560, 7] on app-icon "Close pop-in" at bounding box center [562, 13] width 16 height 16
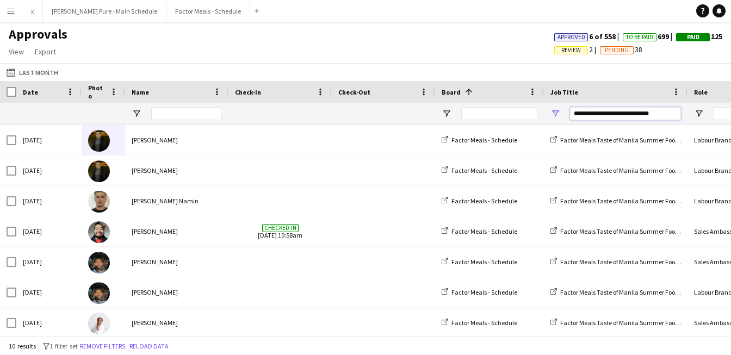
drag, startPoint x: 659, startPoint y: 114, endPoint x: 612, endPoint y: 113, distance: 47.3
click at [612, 113] on input "**********" at bounding box center [625, 113] width 111 height 13
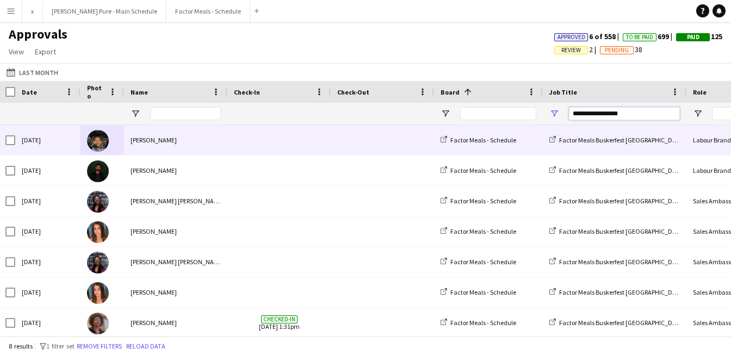
type input "**********"
click at [98, 139] on img at bounding box center [98, 141] width 22 height 22
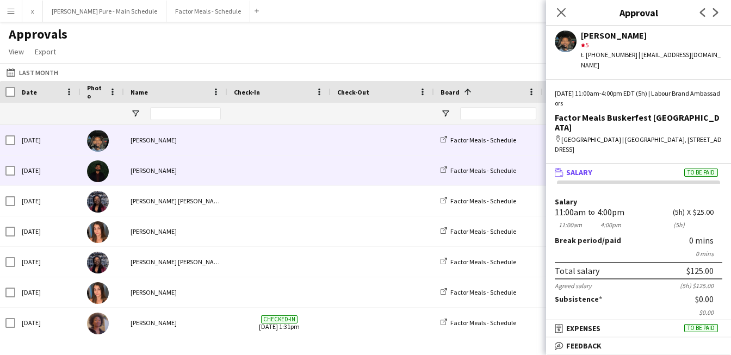
click at [100, 171] on img at bounding box center [98, 172] width 22 height 22
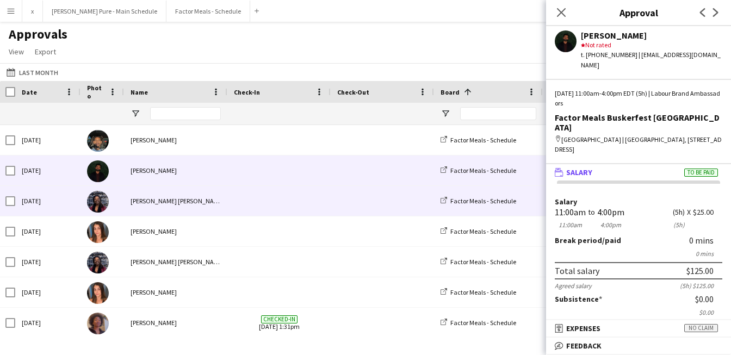
click at [98, 208] on img at bounding box center [98, 202] width 22 height 22
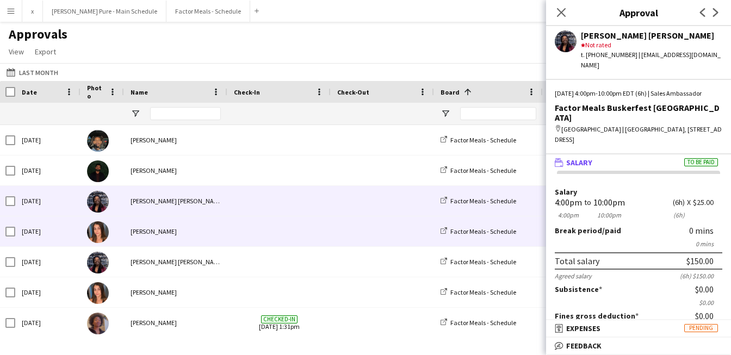
click at [101, 233] on img at bounding box center [98, 232] width 22 height 22
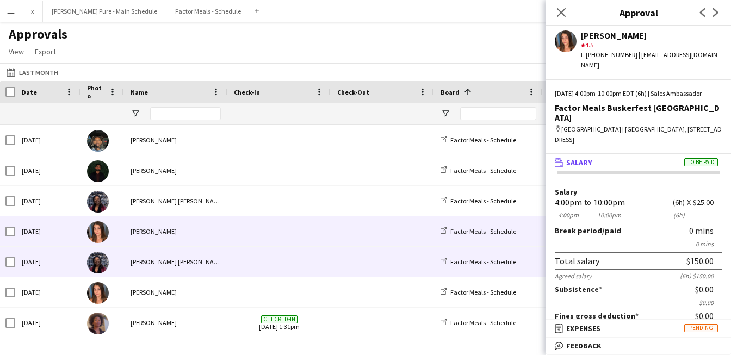
click at [99, 270] on img at bounding box center [98, 263] width 22 height 22
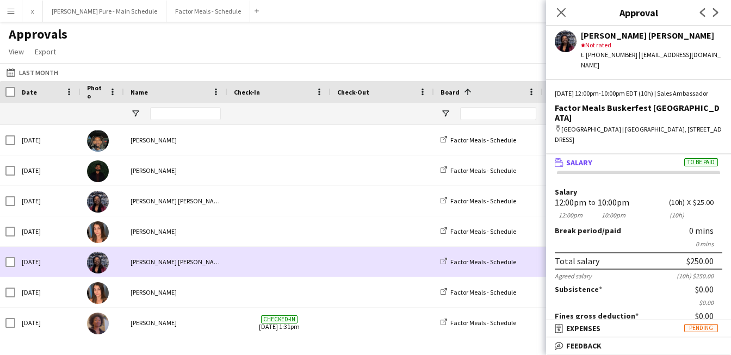
scroll to position [33, 0]
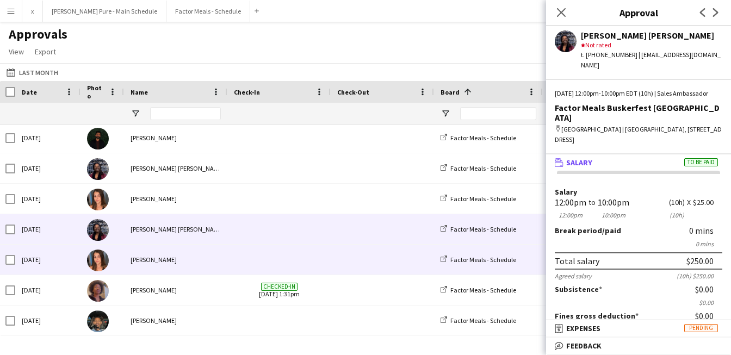
click at [99, 260] on img at bounding box center [98, 261] width 22 height 22
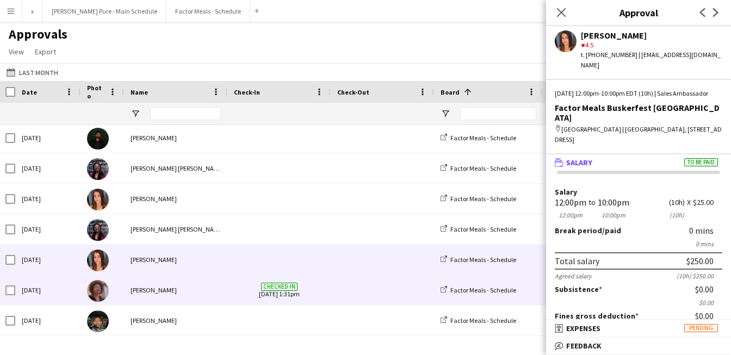
click at [96, 297] on img at bounding box center [98, 291] width 22 height 22
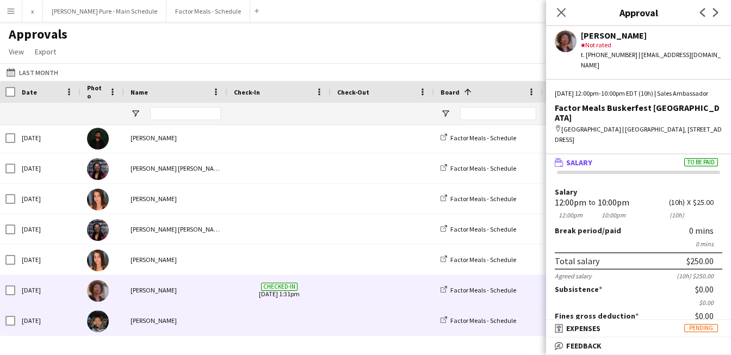
click at [96, 330] on img at bounding box center [98, 322] width 22 height 22
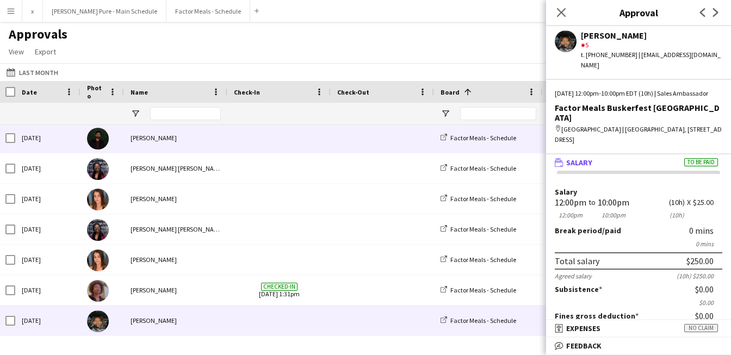
scroll to position [0, 0]
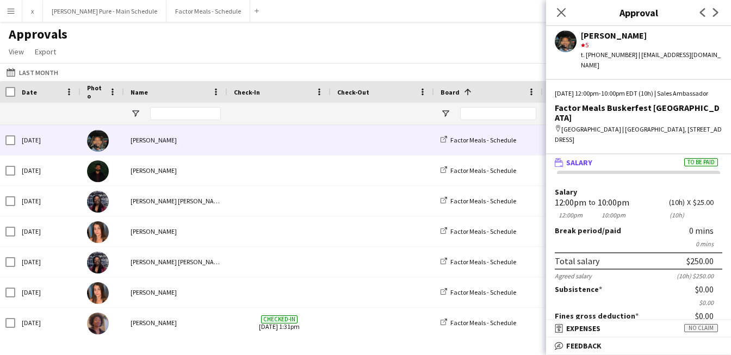
click at [106, 139] on img at bounding box center [98, 141] width 22 height 22
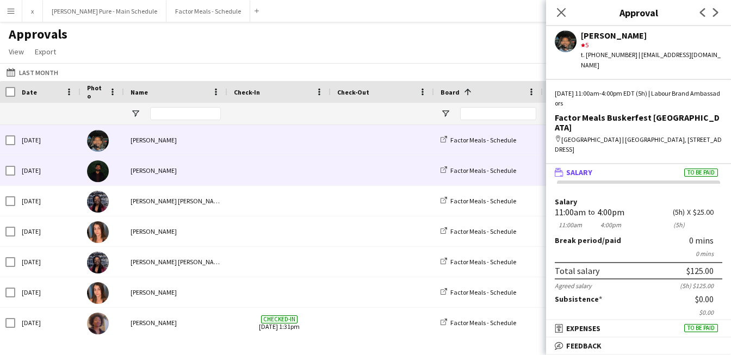
click at [95, 180] on img at bounding box center [98, 172] width 22 height 22
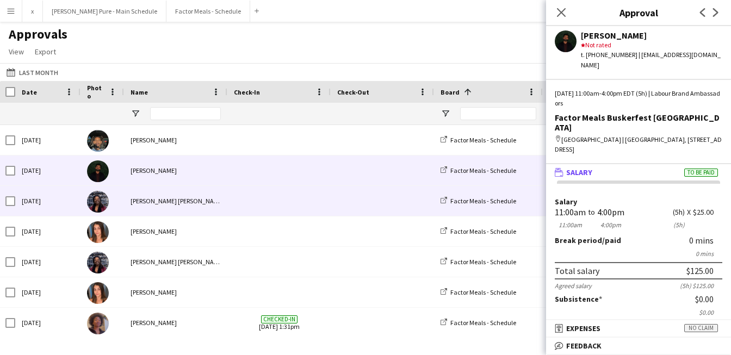
click at [100, 208] on img at bounding box center [98, 202] width 22 height 22
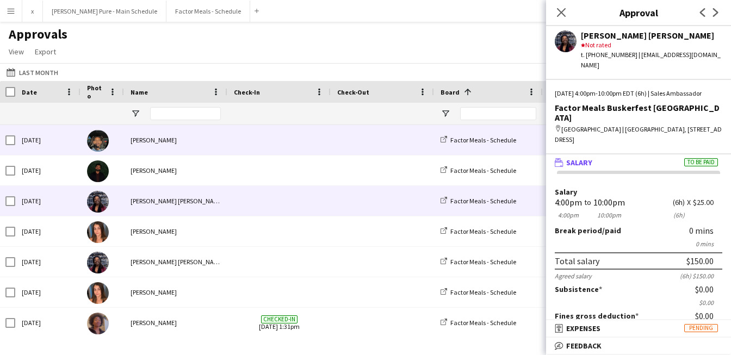
click at [102, 145] on img at bounding box center [98, 141] width 22 height 22
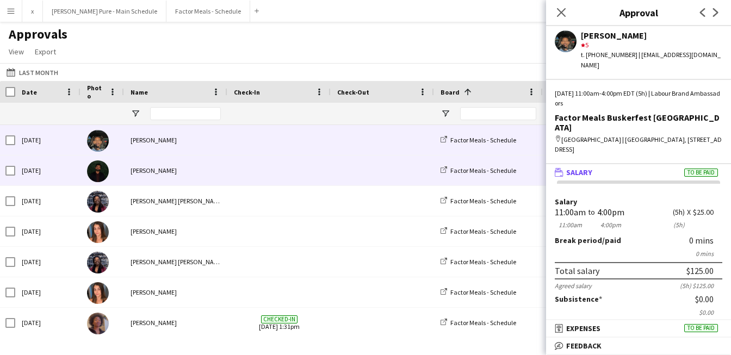
click at [101, 175] on img at bounding box center [98, 172] width 22 height 22
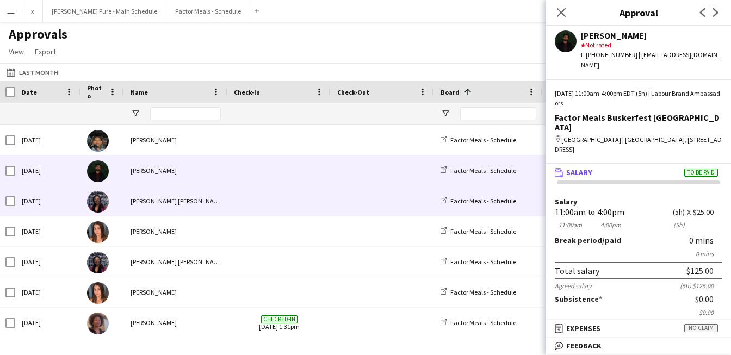
click at [101, 193] on img at bounding box center [98, 202] width 22 height 22
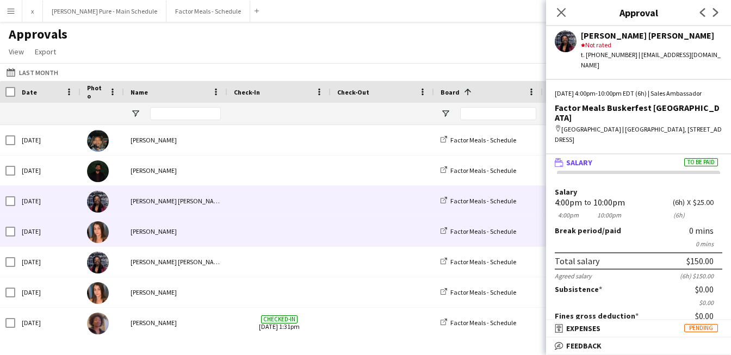
click at [108, 239] on div at bounding box center [103, 232] width 44 height 30
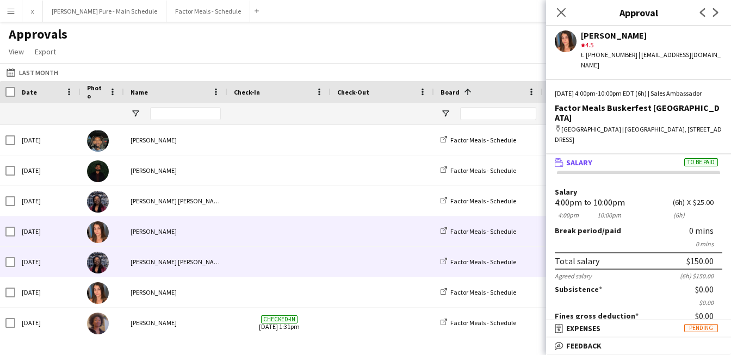
click at [97, 266] on img at bounding box center [98, 263] width 22 height 22
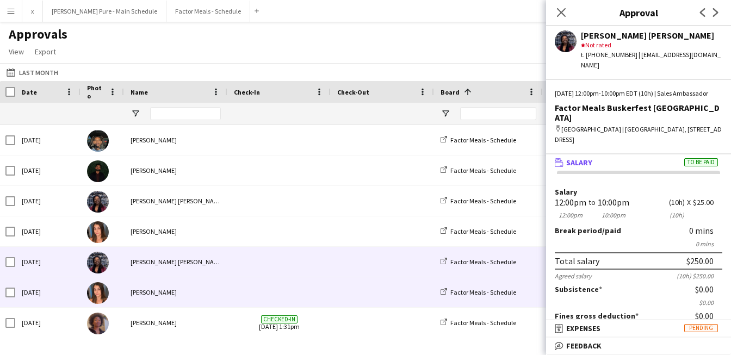
click at [102, 298] on img at bounding box center [98, 293] width 22 height 22
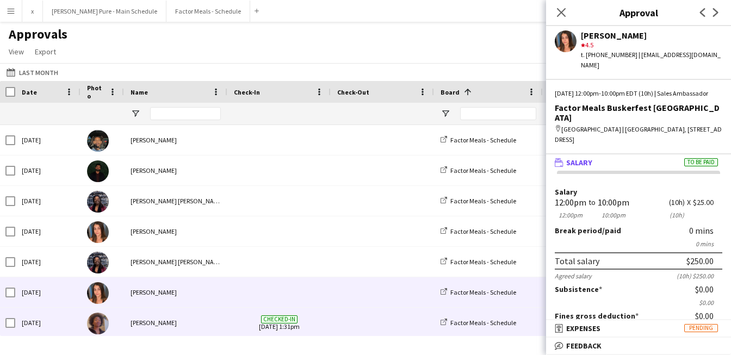
click at [100, 320] on img at bounding box center [98, 324] width 22 height 22
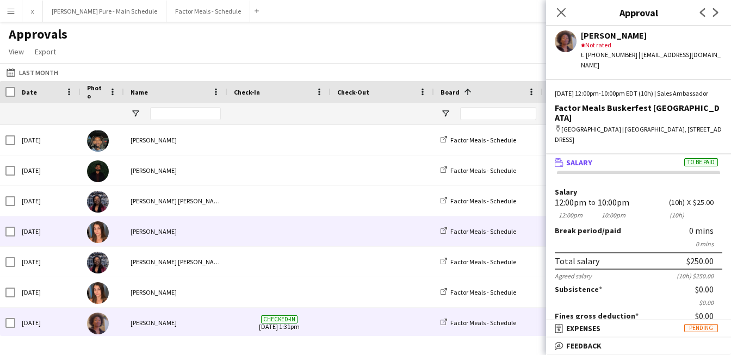
scroll to position [33, 0]
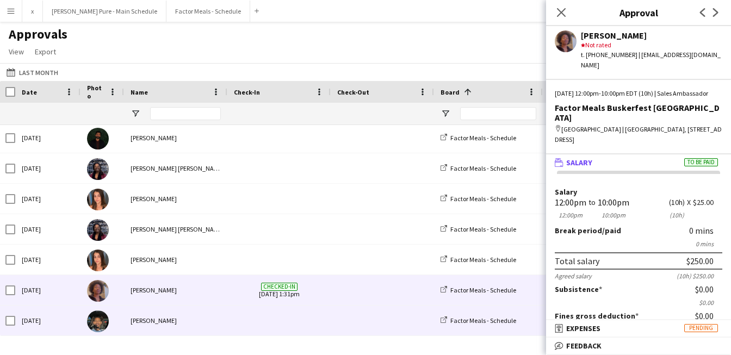
click at [104, 325] on img at bounding box center [98, 322] width 22 height 22
click at [104, 299] on img at bounding box center [98, 291] width 22 height 22
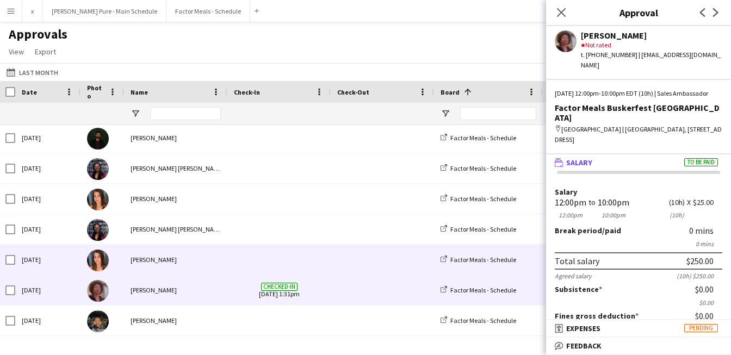
click at [101, 263] on img at bounding box center [98, 261] width 22 height 22
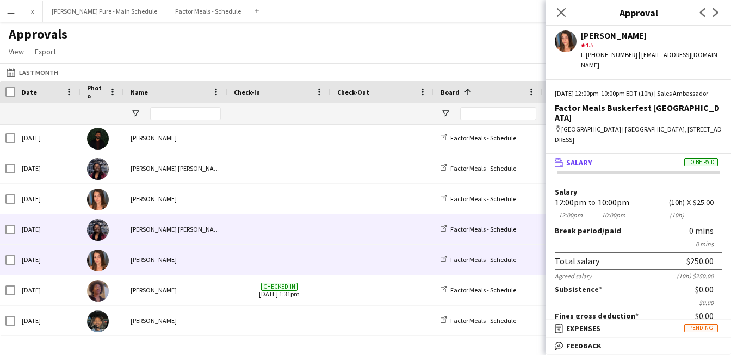
click at [100, 228] on img at bounding box center [98, 230] width 22 height 22
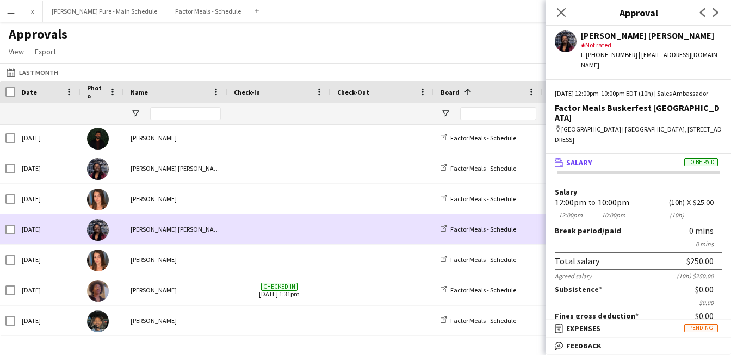
scroll to position [0, 0]
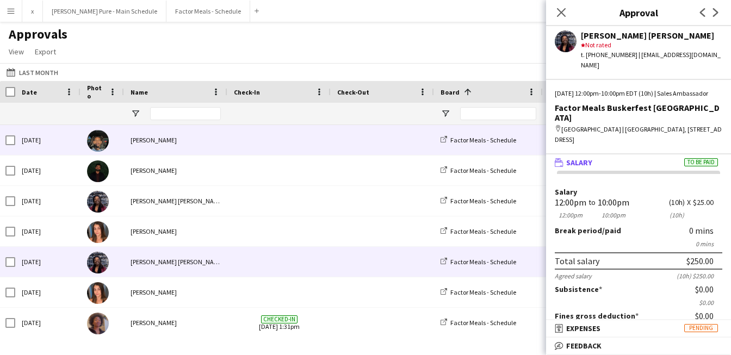
click at [107, 140] on img at bounding box center [98, 141] width 22 height 22
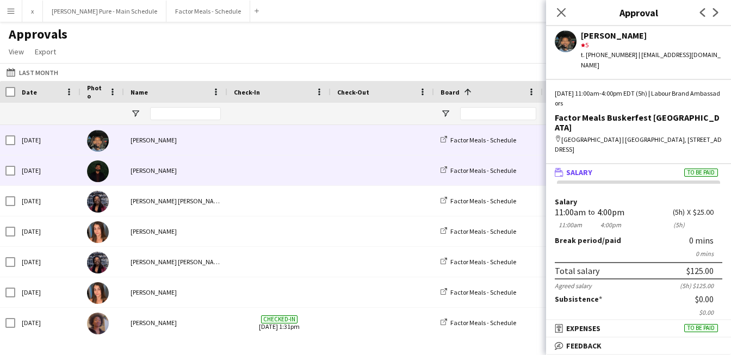
click at [103, 175] on img at bounding box center [98, 172] width 22 height 22
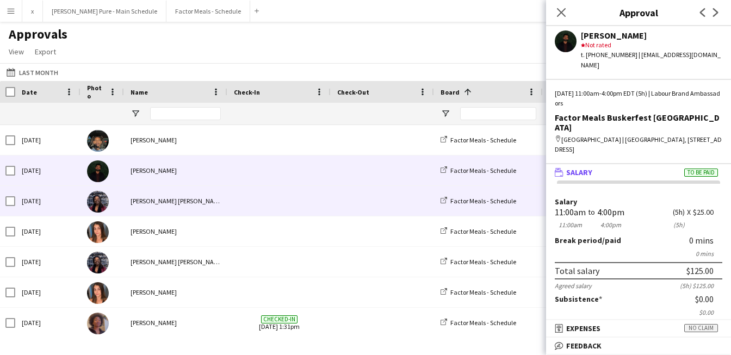
click at [94, 208] on img at bounding box center [98, 202] width 22 height 22
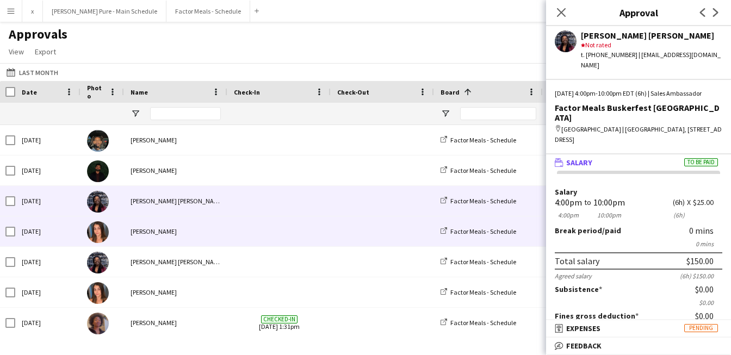
click at [103, 226] on img at bounding box center [98, 232] width 22 height 22
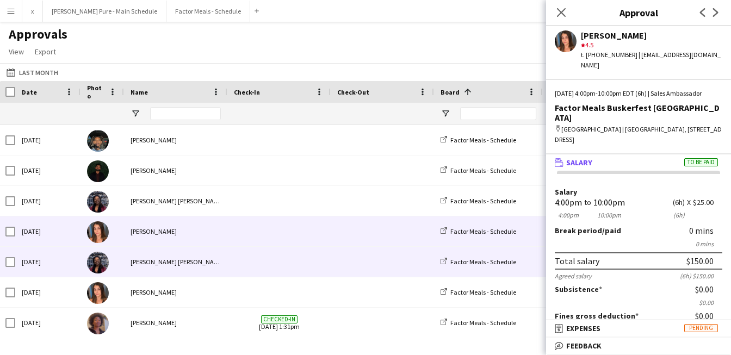
click at [97, 268] on img at bounding box center [98, 263] width 22 height 22
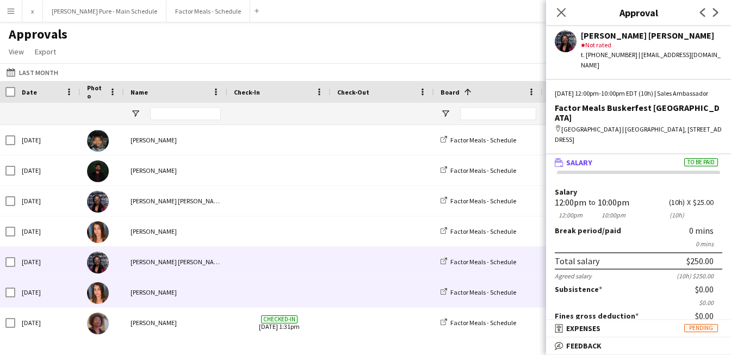
click at [98, 283] on img at bounding box center [98, 293] width 22 height 22
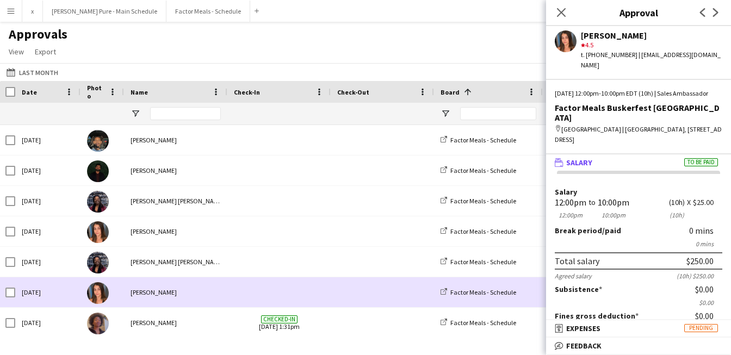
scroll to position [33, 0]
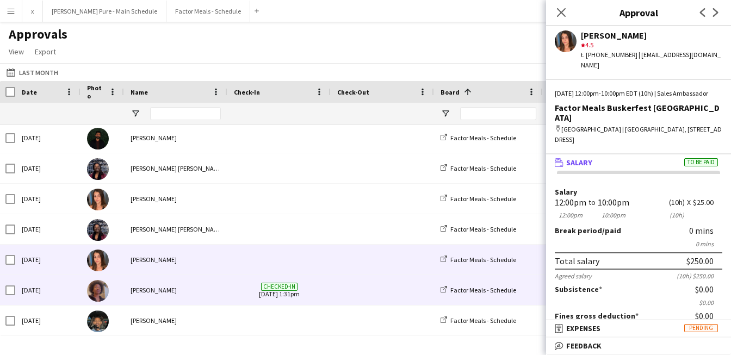
click at [100, 291] on img at bounding box center [98, 291] width 22 height 22
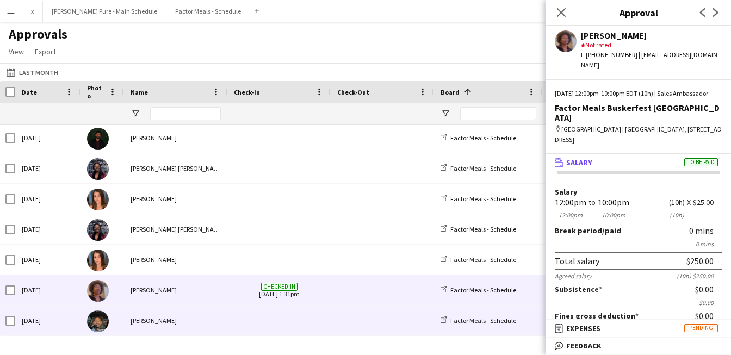
click at [100, 323] on img at bounding box center [98, 322] width 22 height 22
